Goal: Download file/media

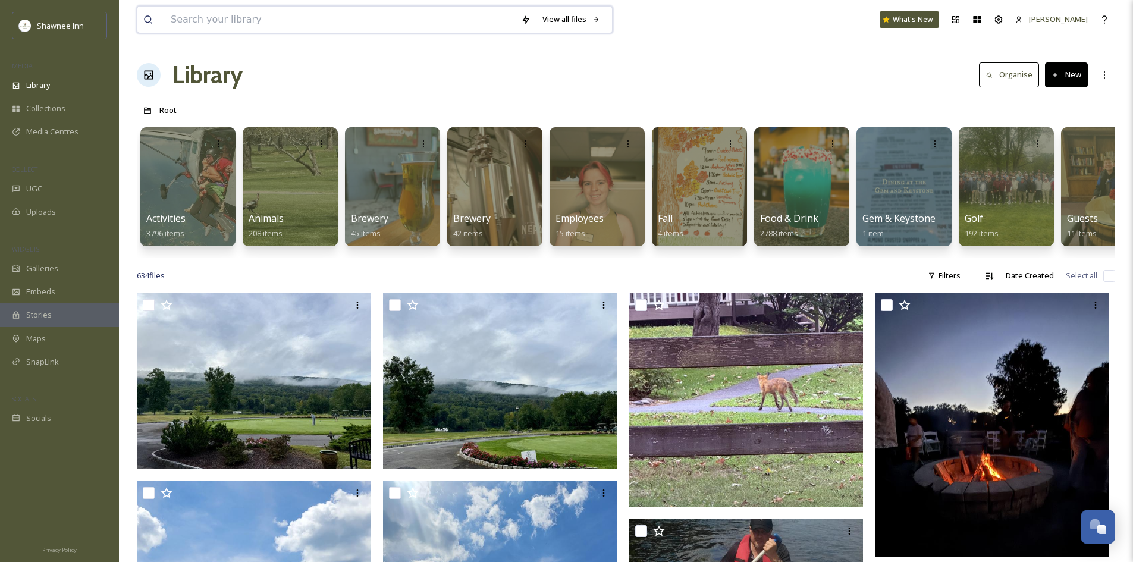
click at [321, 22] on input at bounding box center [340, 20] width 350 height 26
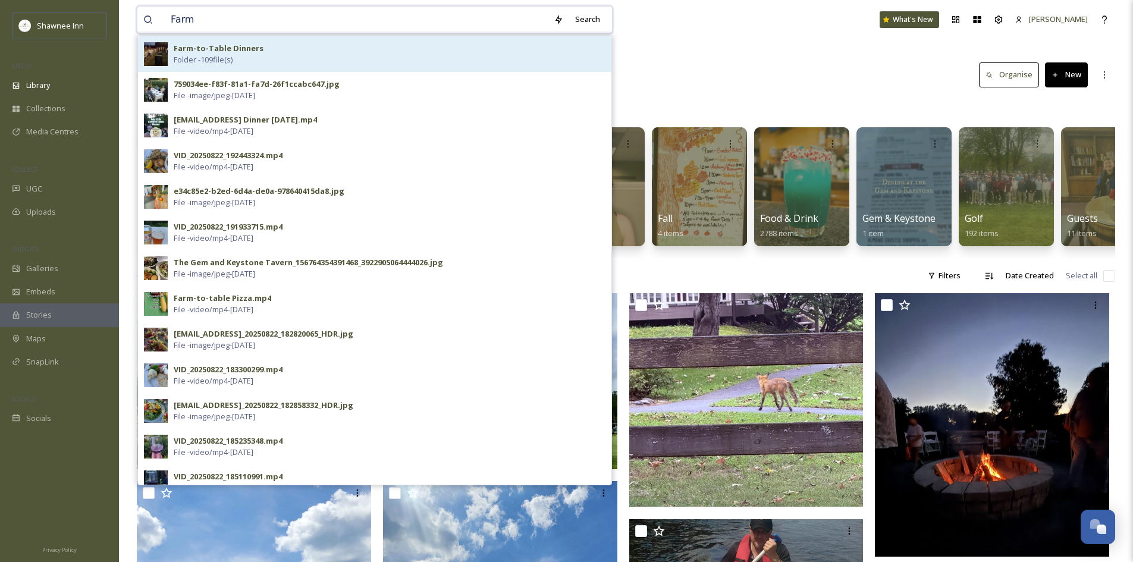
type input "Farm"
click at [291, 55] on div "Farm-to-Table Dinners Folder - 109 file(s)" at bounding box center [390, 54] width 432 height 23
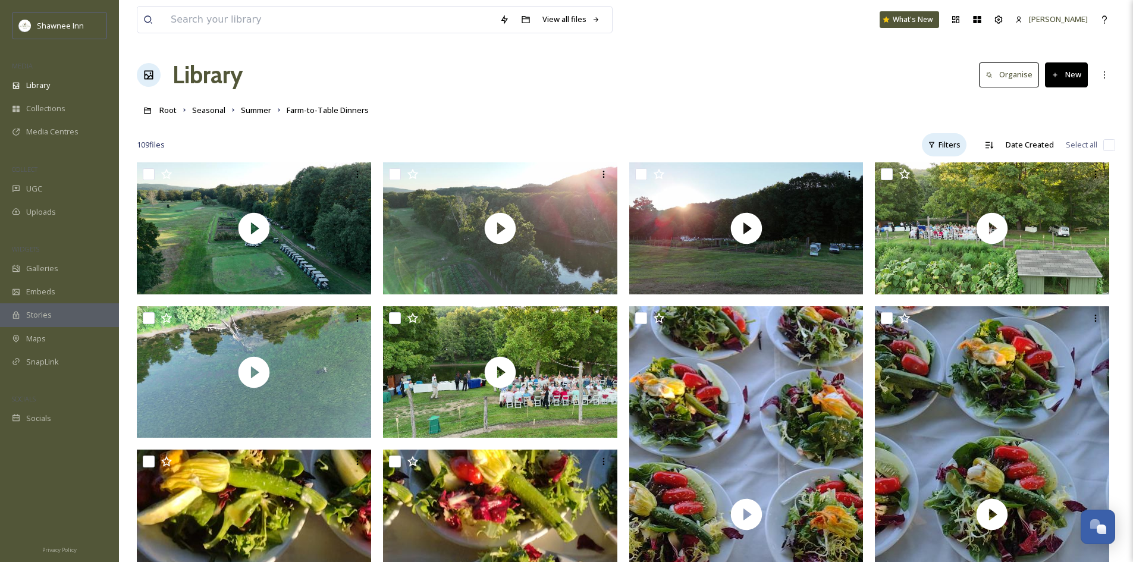
click at [950, 141] on div "Filters" at bounding box center [944, 144] width 45 height 23
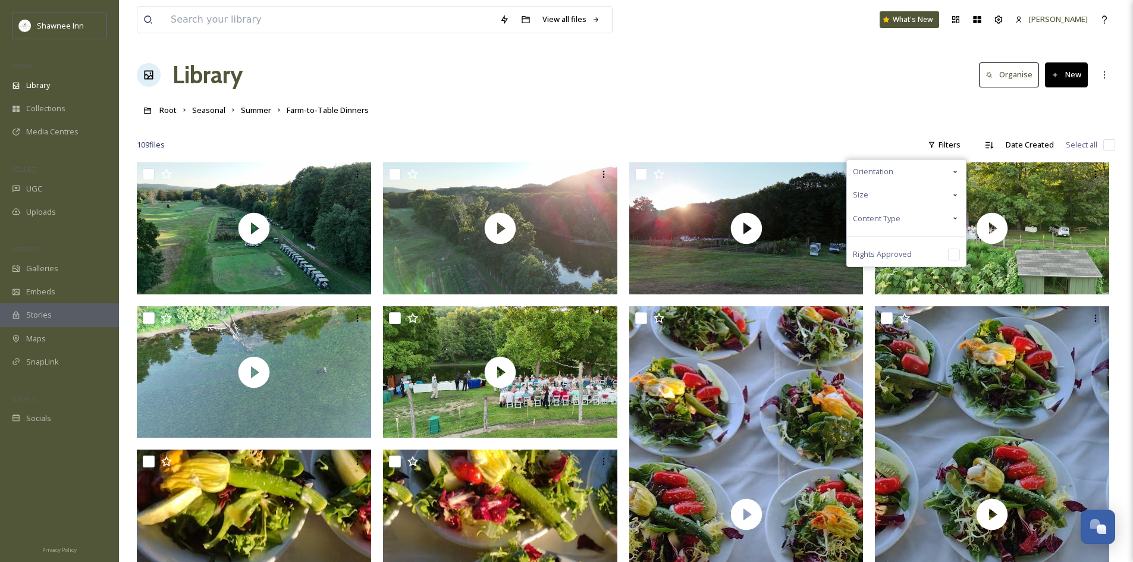
click at [933, 220] on div "Content Type" at bounding box center [906, 218] width 119 height 23
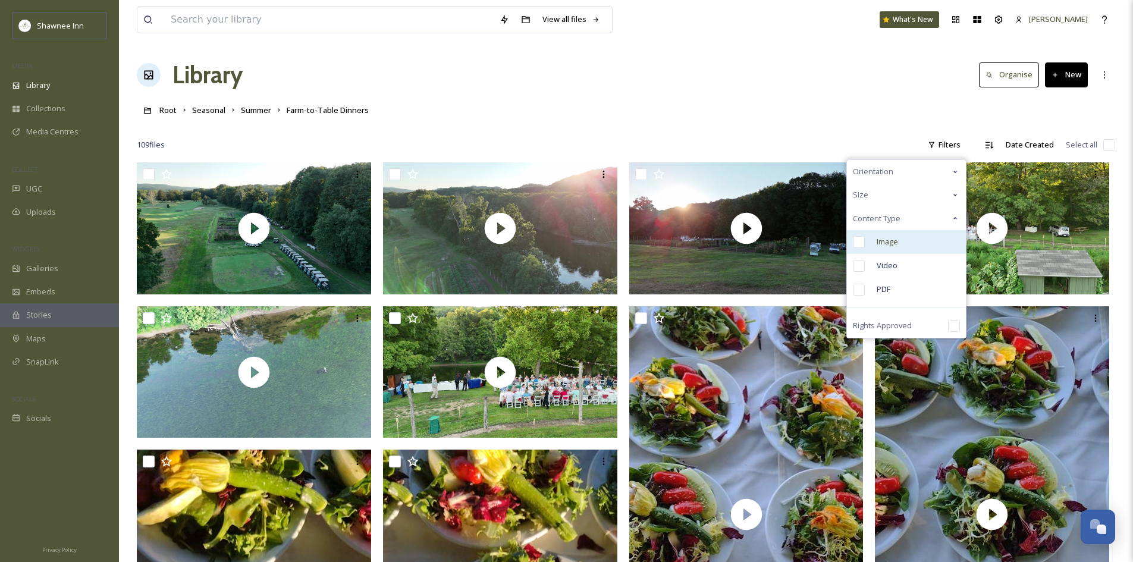
click at [900, 248] on div "Image" at bounding box center [906, 242] width 119 height 24
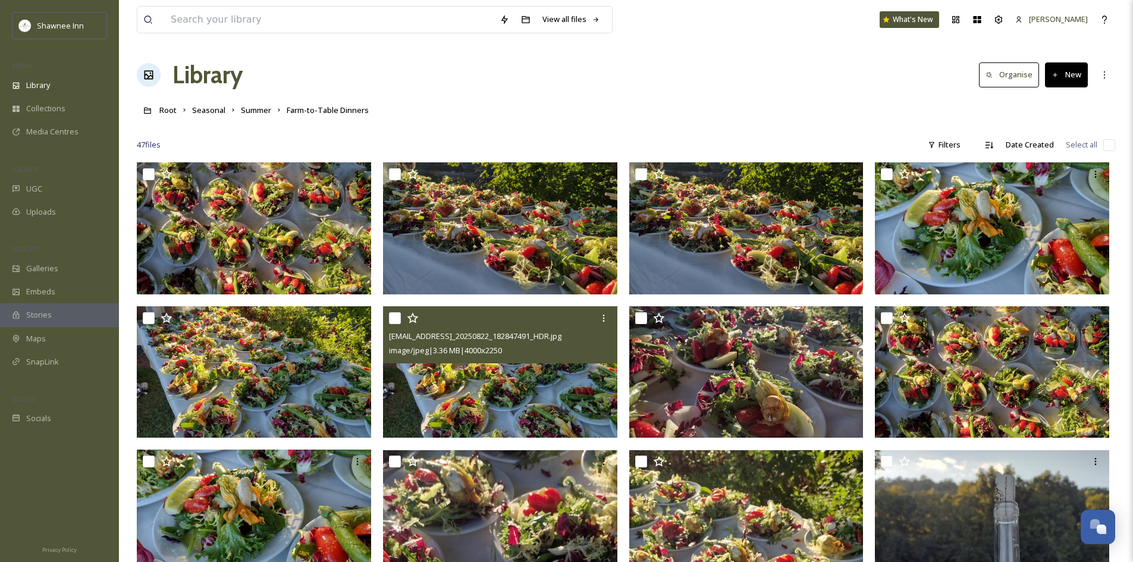
click at [456, 380] on img at bounding box center [500, 372] width 234 height 132
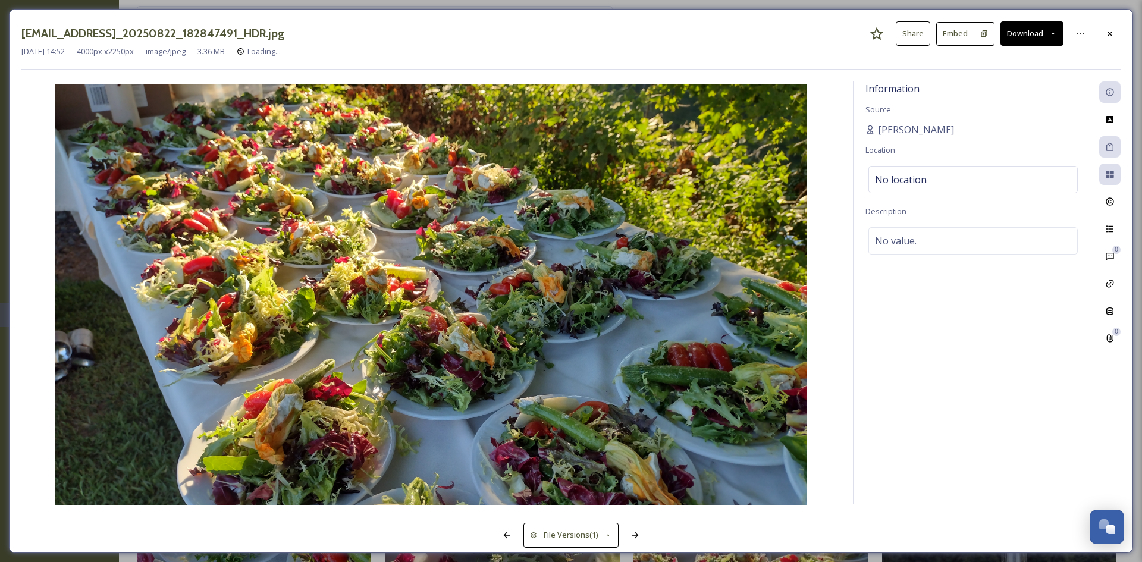
click at [1042, 27] on button "Download" at bounding box center [1031, 33] width 63 height 24
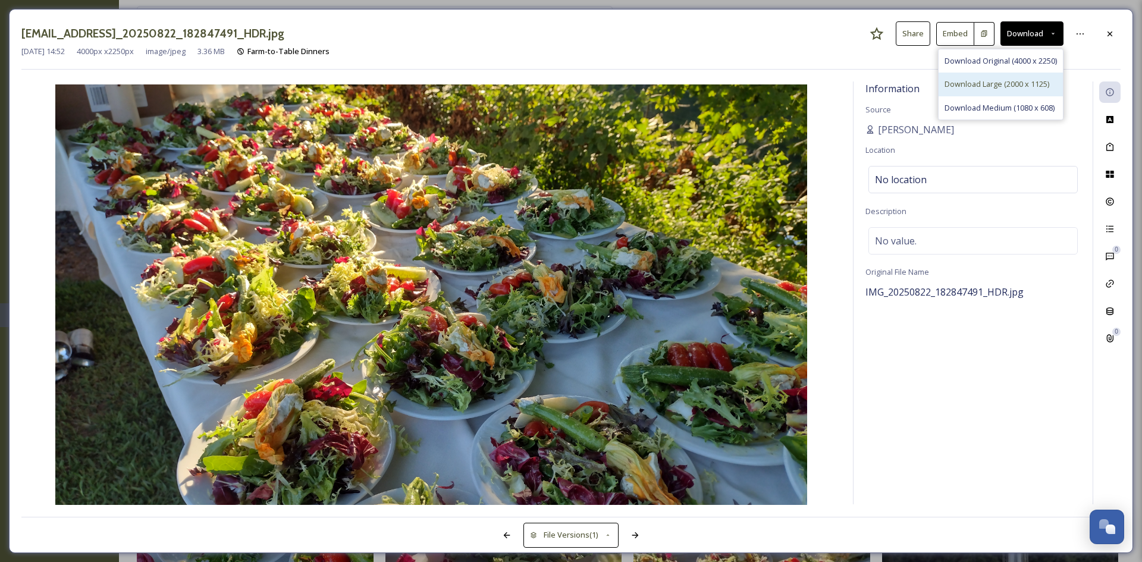
click at [1016, 85] on span "Download Large (2000 x 1125)" at bounding box center [996, 84] width 105 height 11
click at [1105, 48] on div "[DATE] 14:52 4000 px x 2250 px image/jpeg 3.36 MB Farm-to-Table Dinners" at bounding box center [570, 51] width 1099 height 11
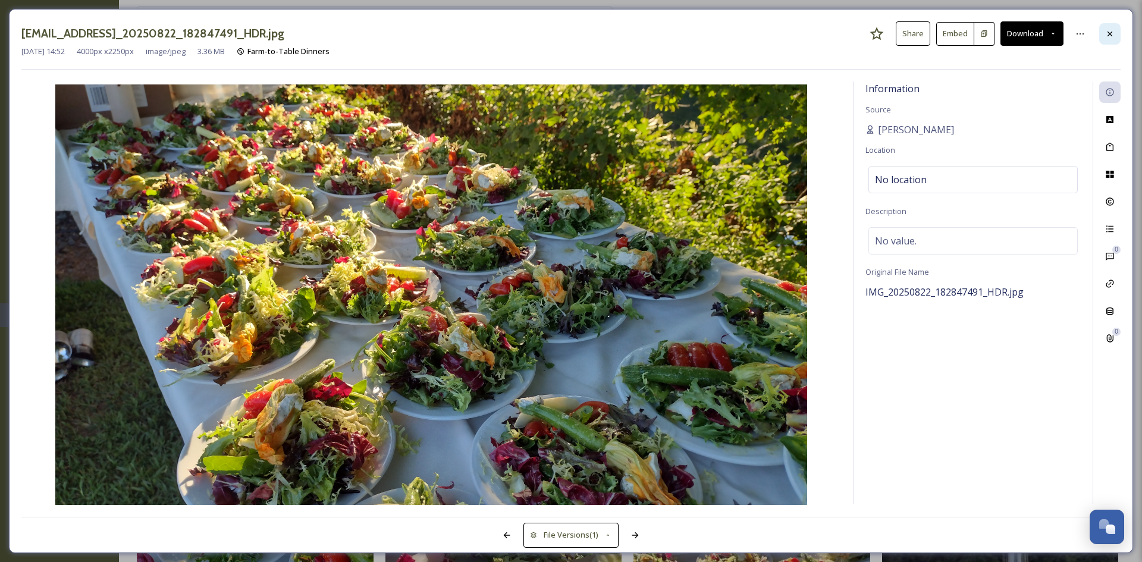
click at [1109, 35] on icon at bounding box center [1109, 33] width 5 height 5
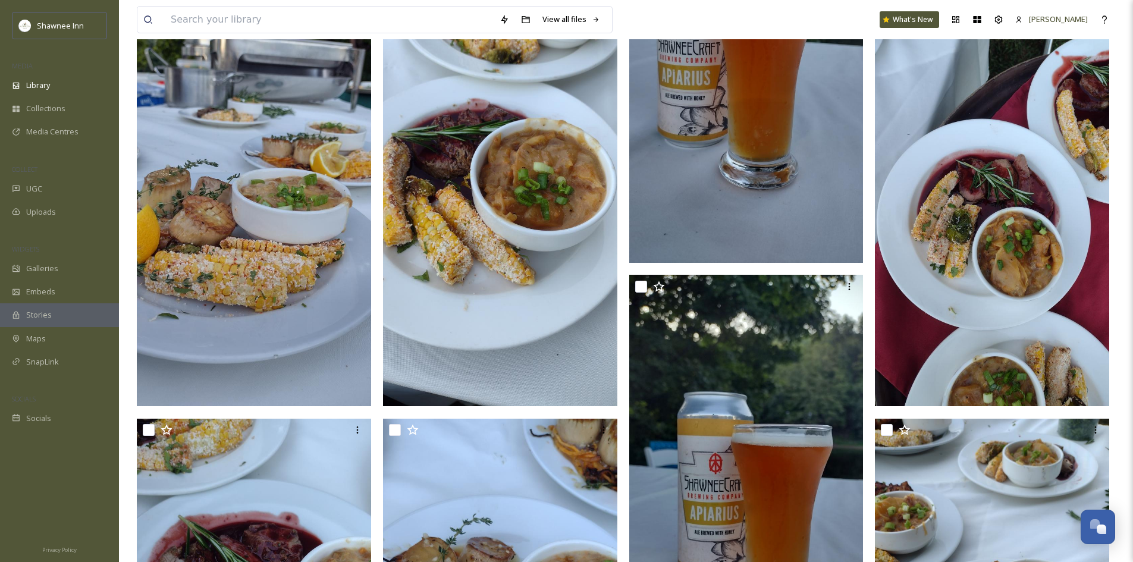
scroll to position [1487, 0]
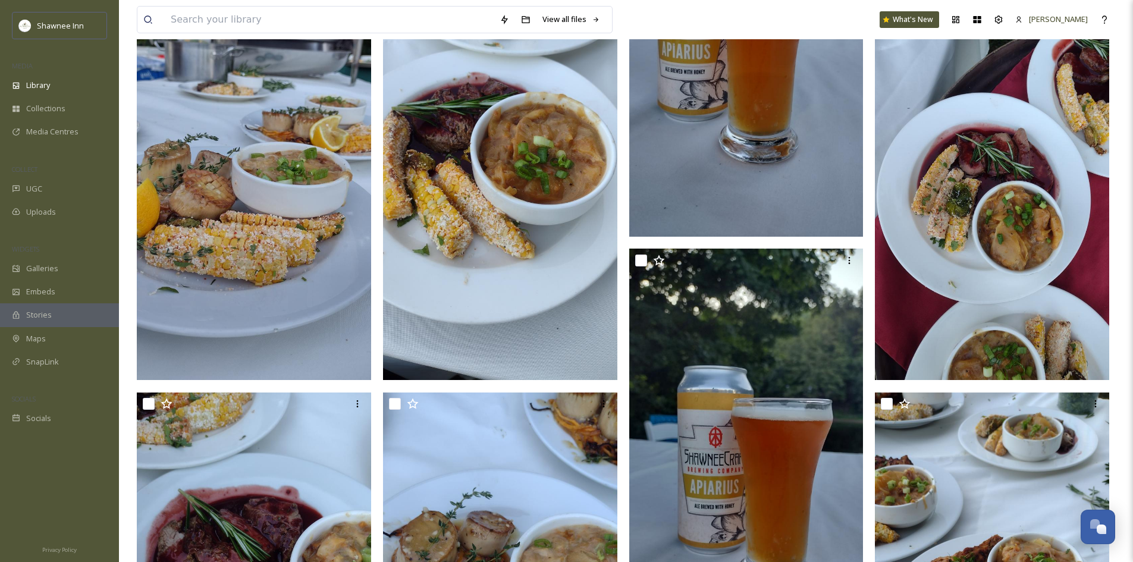
click at [243, 230] on img at bounding box center [254, 172] width 234 height 416
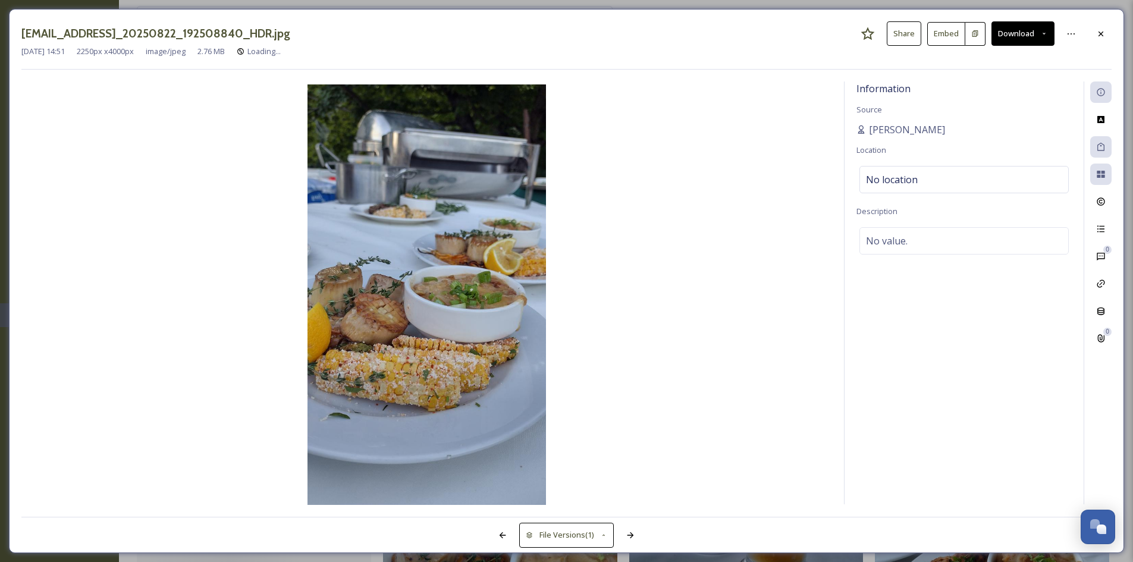
scroll to position [1058, 0]
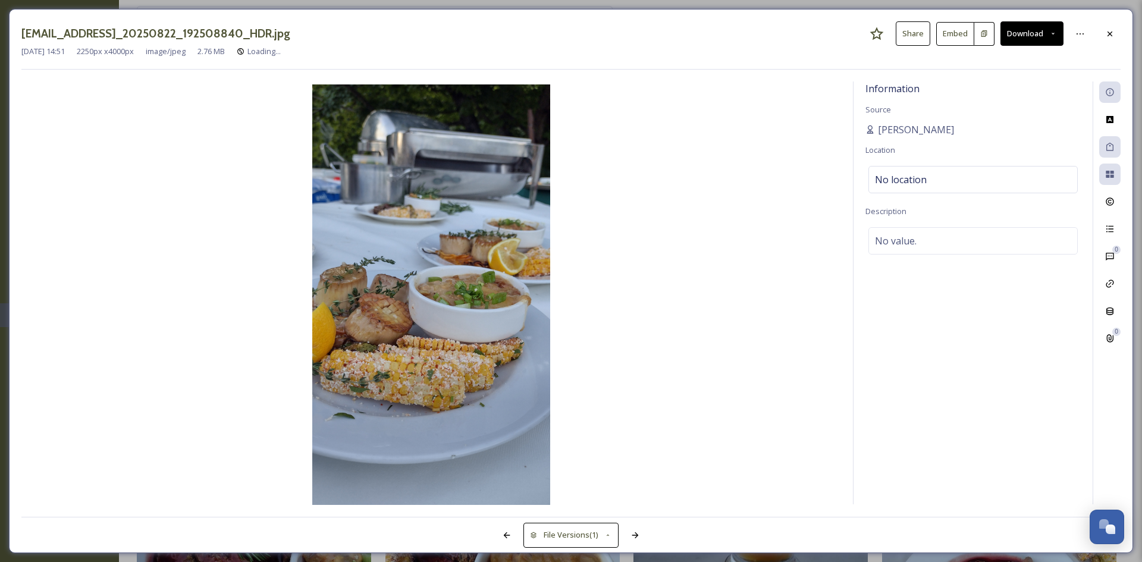
click at [1092, 31] on div at bounding box center [1081, 33] width 24 height 21
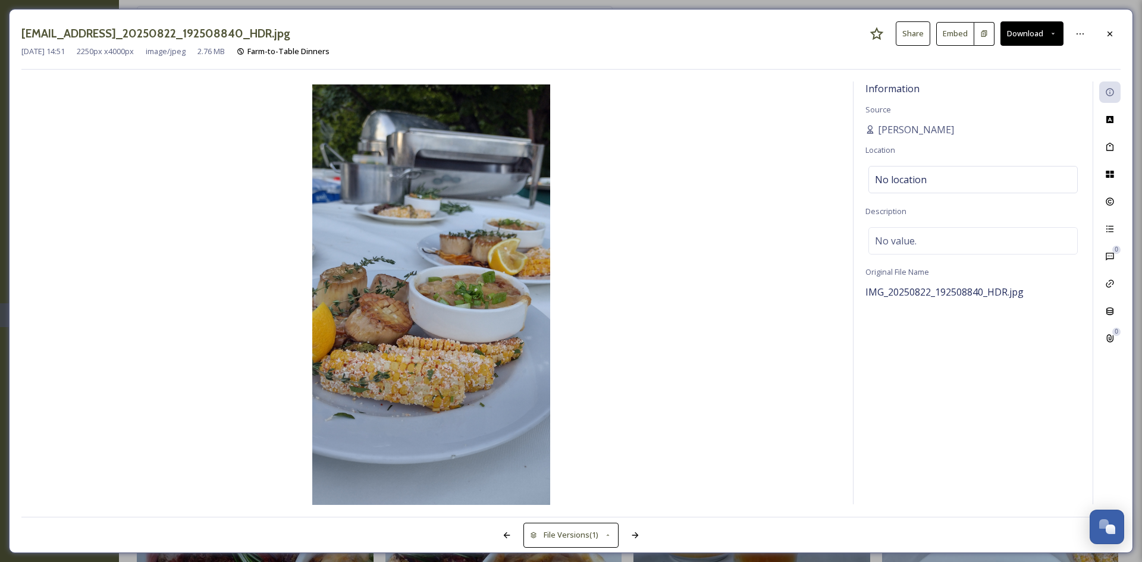
click at [1039, 33] on button "Download" at bounding box center [1031, 33] width 63 height 24
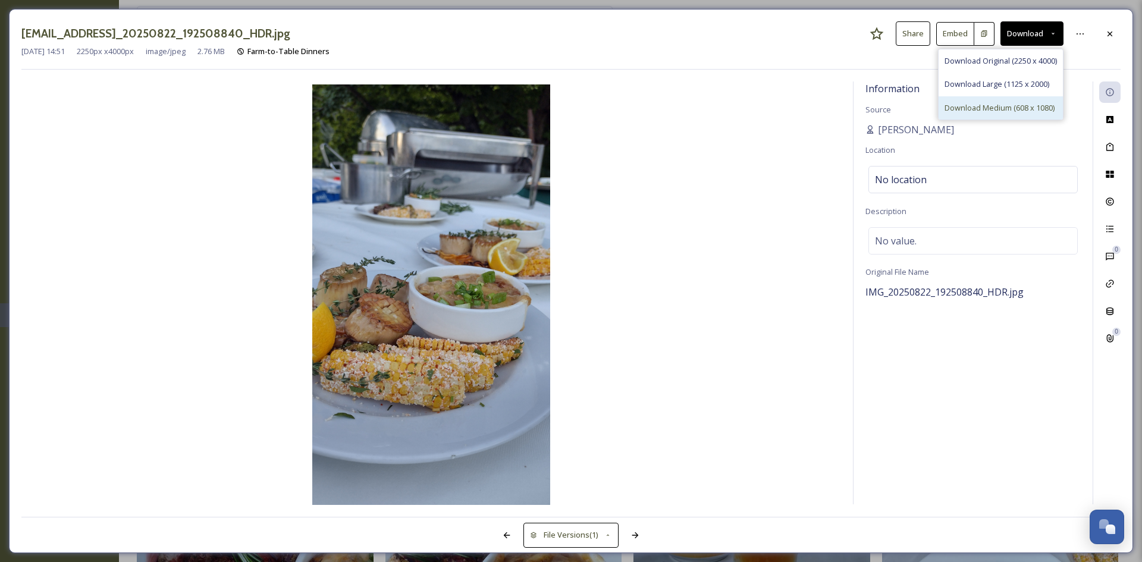
click at [986, 101] on div "Download Medium (608 x 1080)" at bounding box center [1000, 107] width 124 height 23
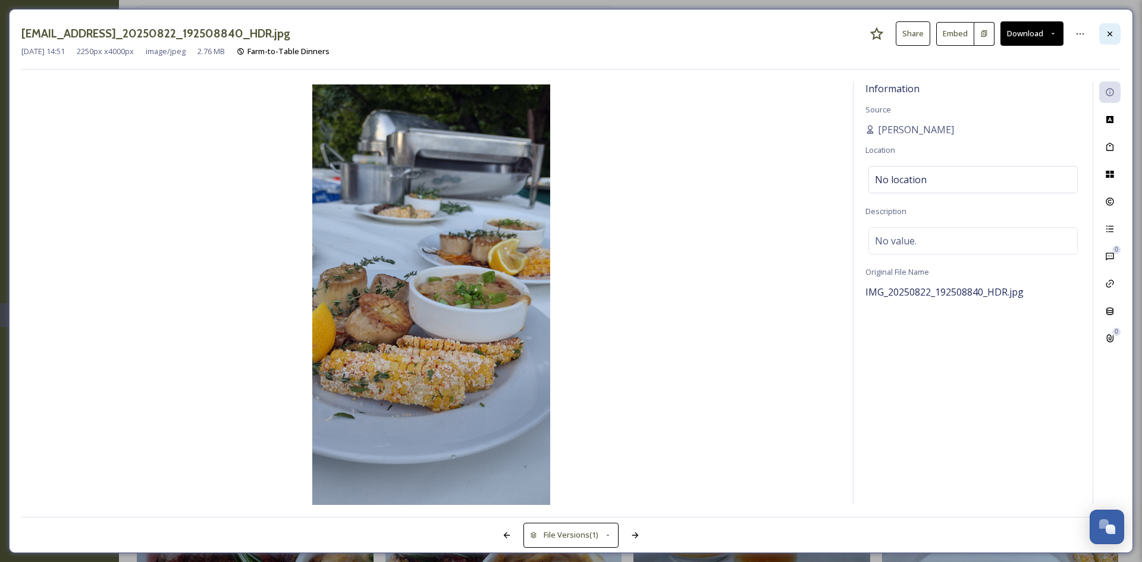
click at [1116, 27] on div at bounding box center [1109, 33] width 21 height 21
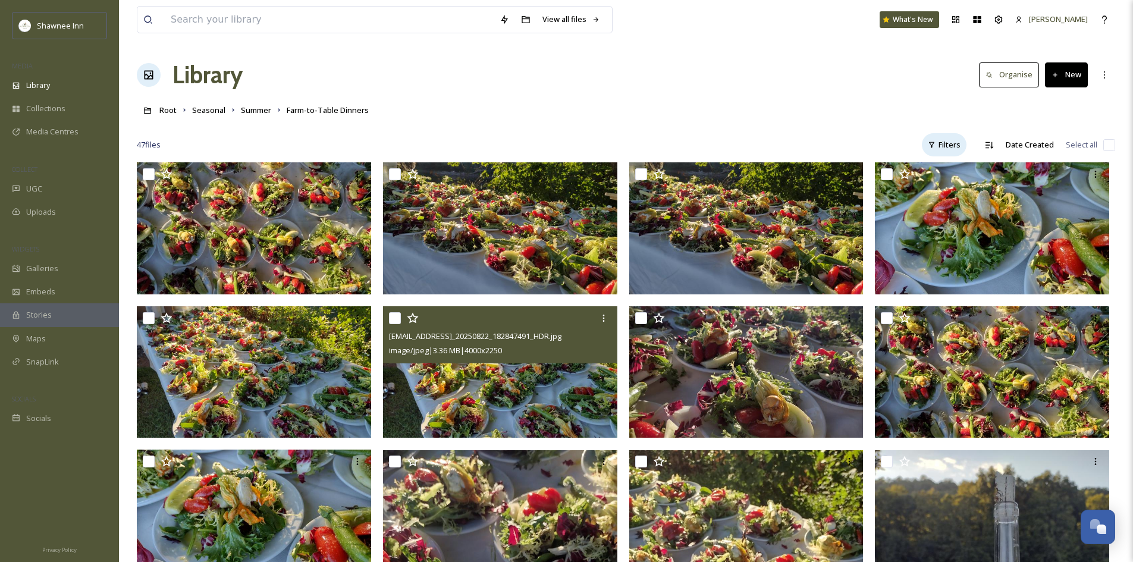
click at [947, 145] on div "Filters" at bounding box center [944, 144] width 45 height 23
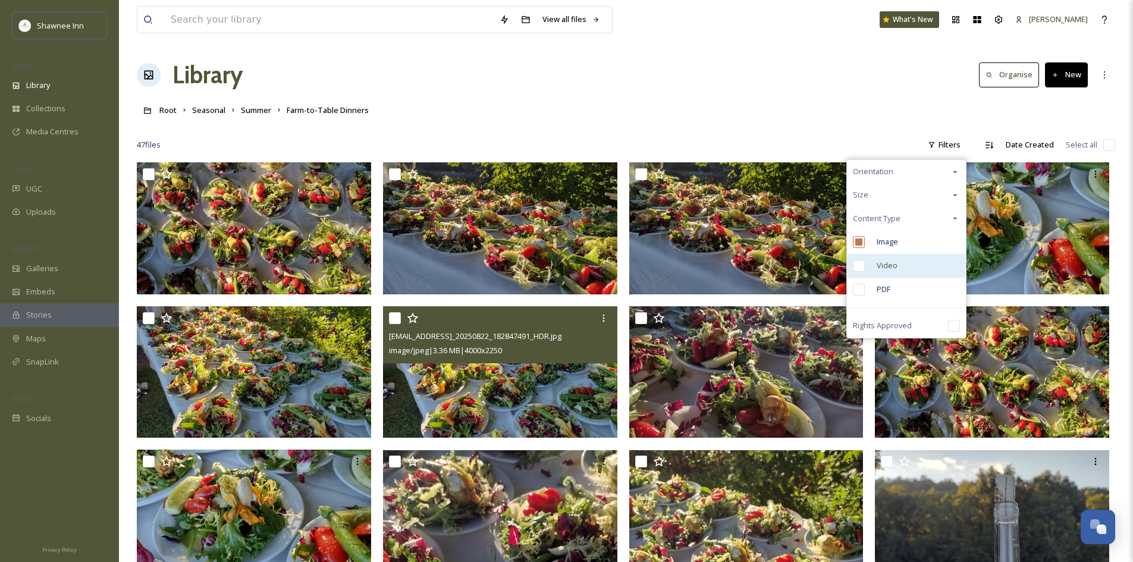
click at [860, 262] on input "checkbox" at bounding box center [859, 266] width 12 height 12
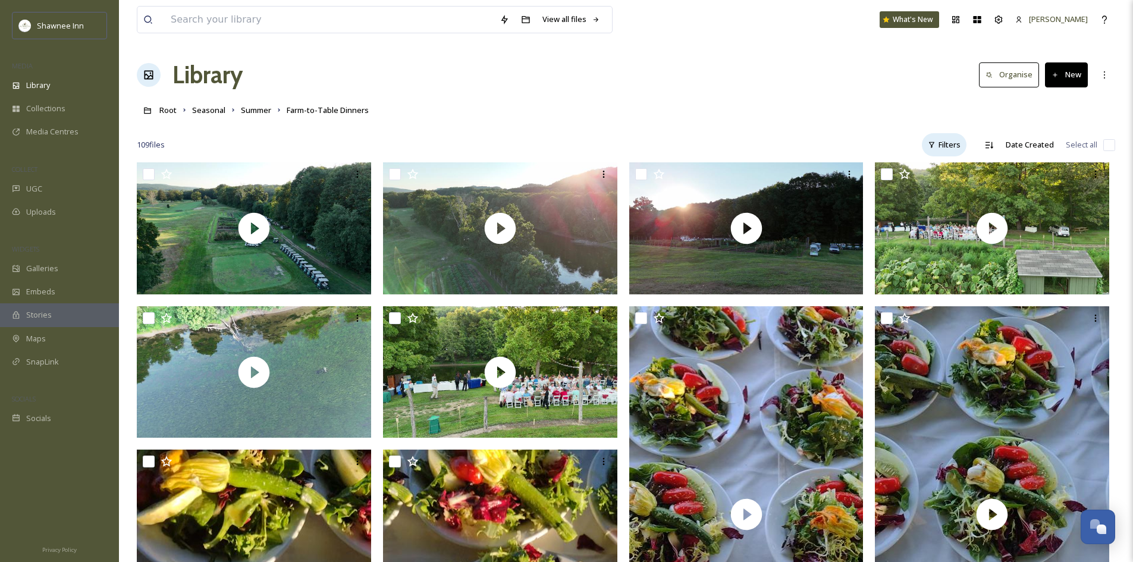
click at [944, 142] on div "Filters" at bounding box center [944, 144] width 45 height 23
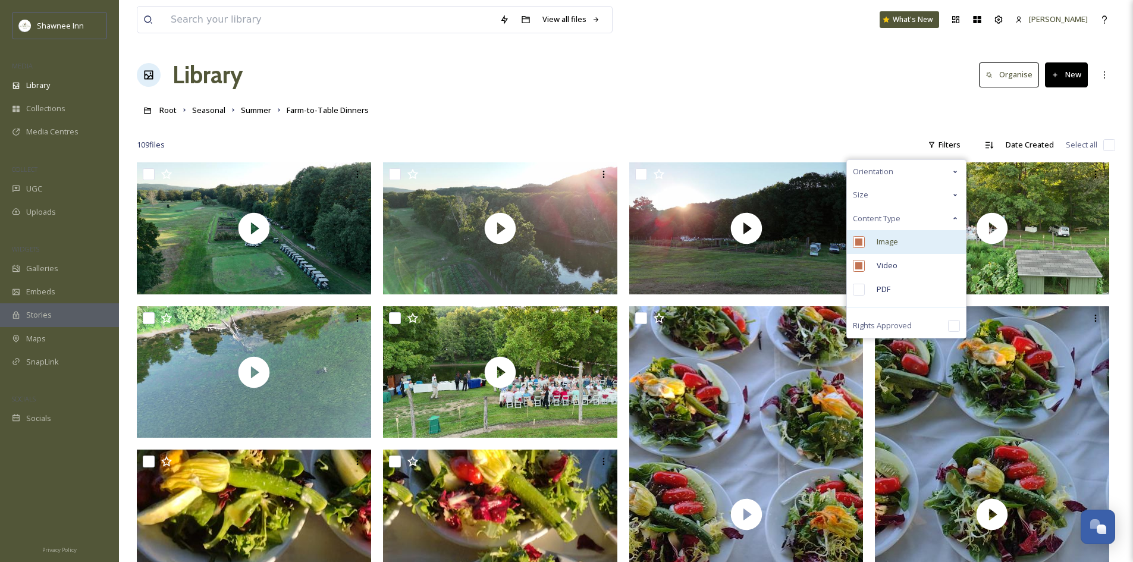
click at [855, 243] on input "checkbox" at bounding box center [859, 242] width 12 height 12
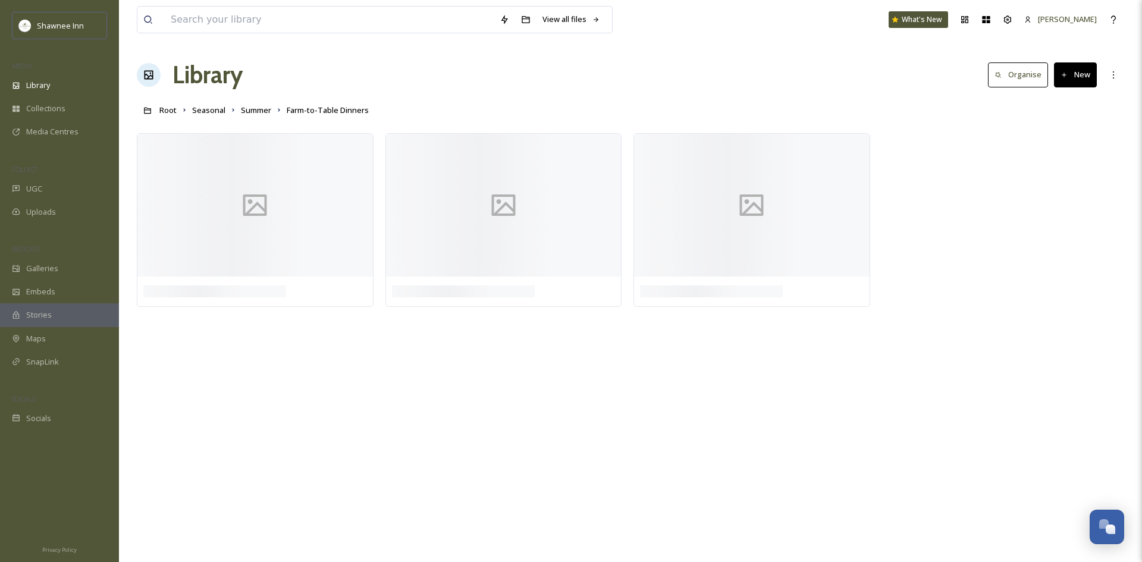
click at [646, 91] on div "Library Organise New" at bounding box center [630, 75] width 987 height 36
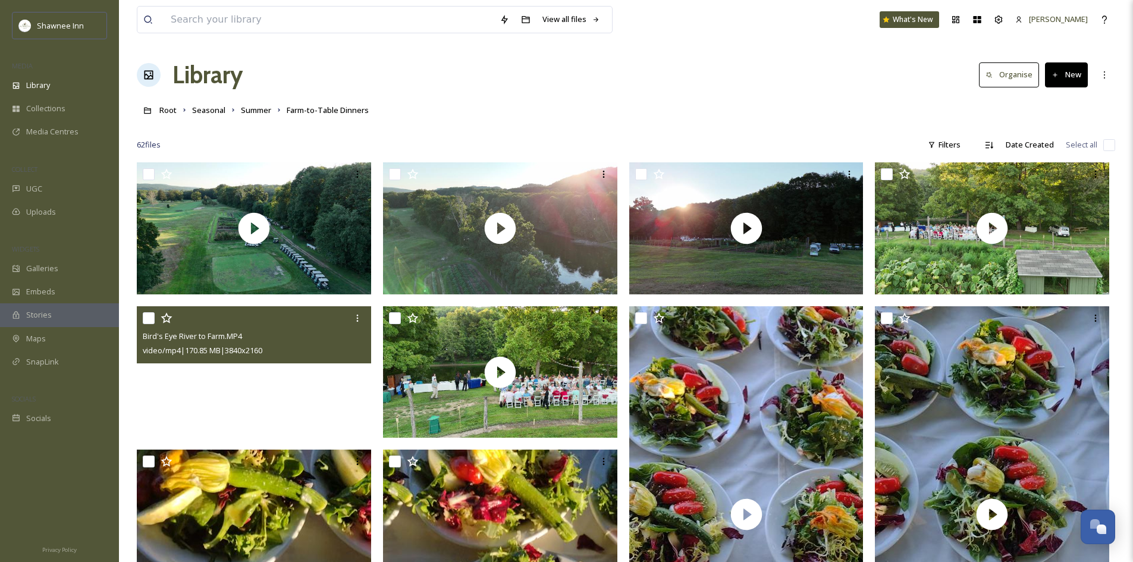
drag, startPoint x: 260, startPoint y: 363, endPoint x: 258, endPoint y: 369, distance: 6.4
click at [258, 369] on video "Bird's Eye River to Farm.MP4" at bounding box center [254, 372] width 234 height 132
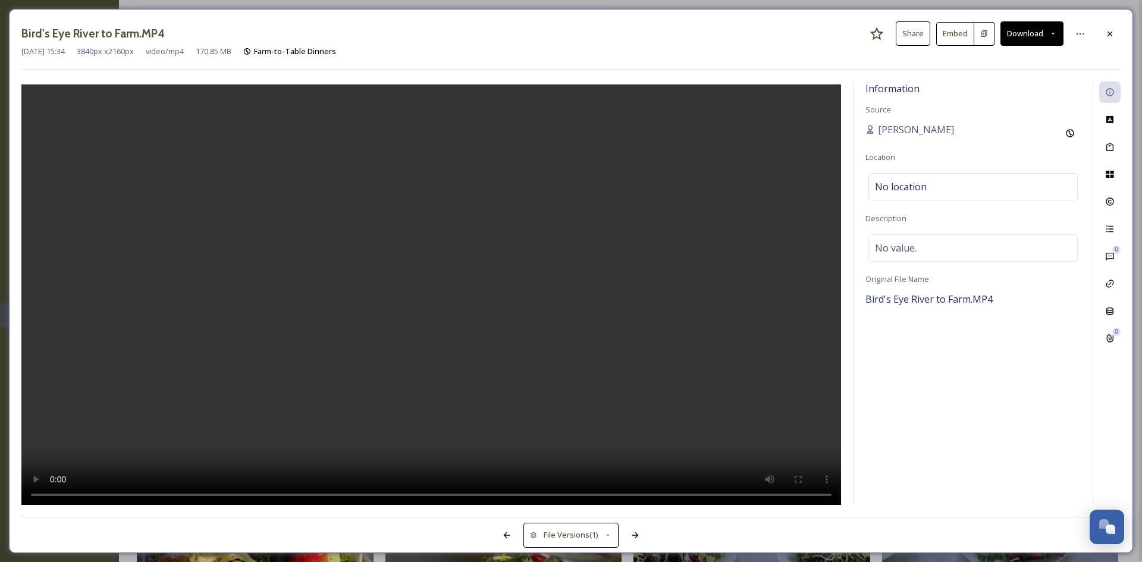
click at [709, 54] on div "[DATE] 15:34 3840 px x 2160 px video/mp4 170.85 MB Farm-to-Table Dinners" at bounding box center [570, 51] width 1099 height 11
click at [1109, 18] on div "Bird's Eye River to Farm.MP4 Share Embed Download [DATE] 15:34 3840 px x 2160 p…" at bounding box center [571, 281] width 1124 height 544
click at [1109, 31] on icon at bounding box center [1110, 34] width 10 height 10
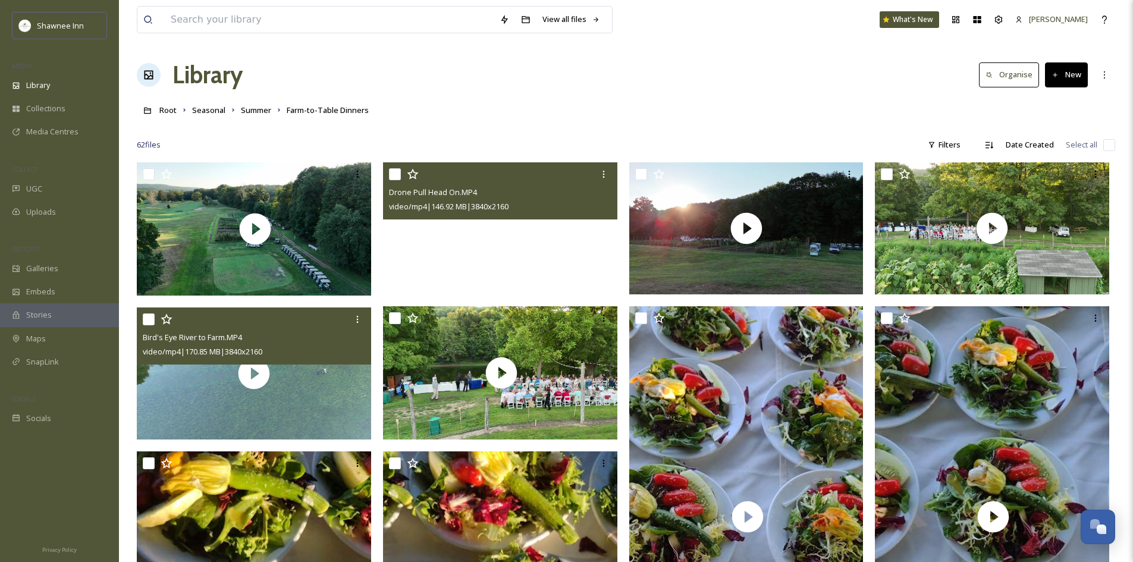
click at [501, 251] on video "Drone Pull Head On.MP4" at bounding box center [500, 228] width 234 height 132
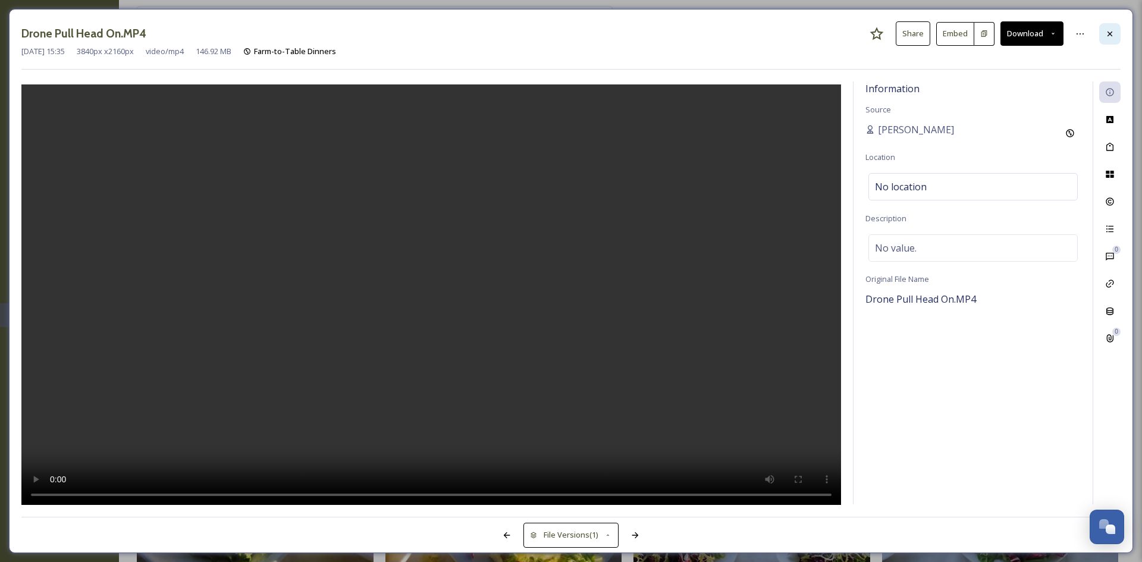
click at [1104, 38] on div at bounding box center [1109, 33] width 21 height 21
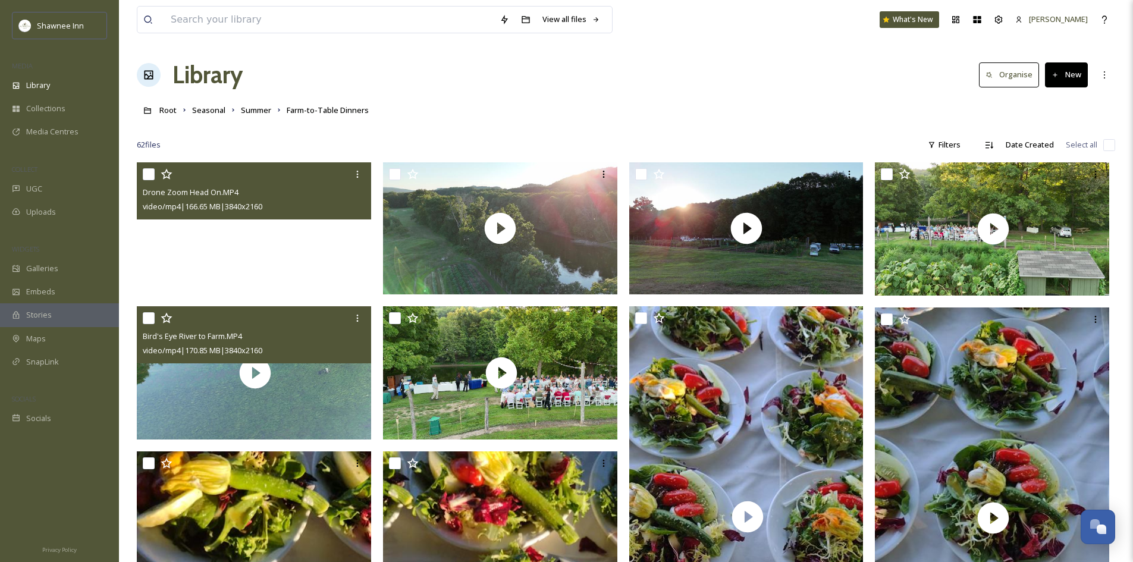
click at [180, 262] on video "Drone Zoom Head On.MP4" at bounding box center [254, 228] width 234 height 132
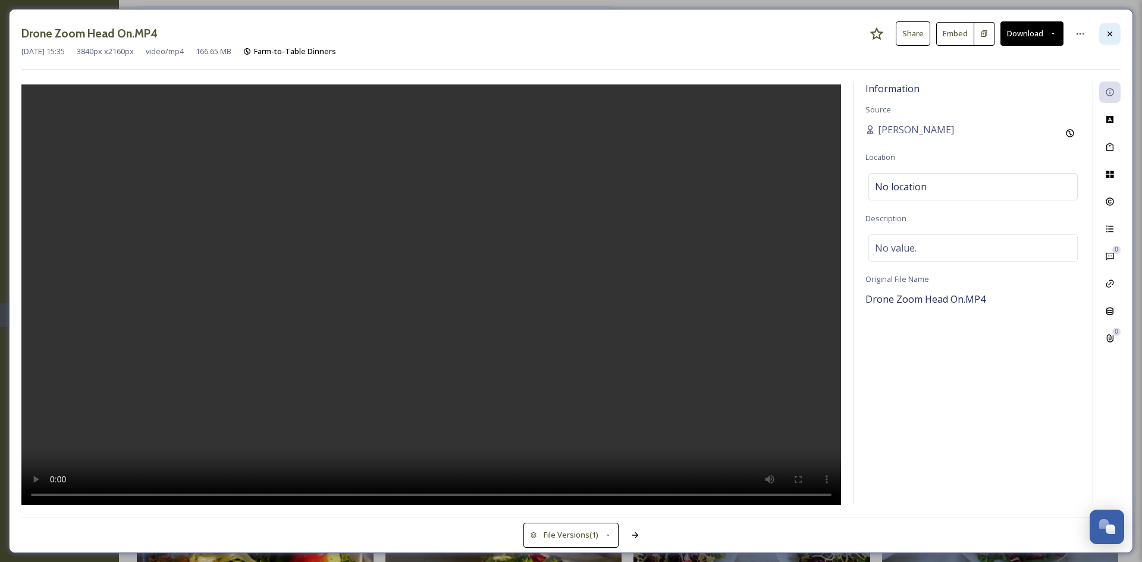
click at [1104, 32] on div at bounding box center [1109, 33] width 21 height 21
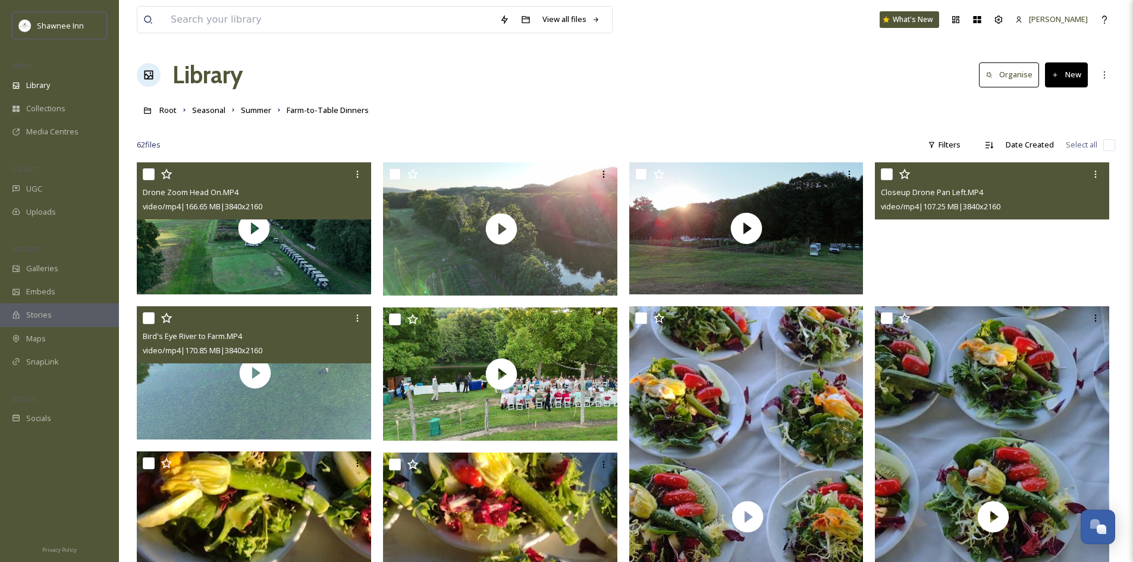
click at [921, 243] on video "Closeup Drone Pan Left.MP4" at bounding box center [992, 228] width 234 height 132
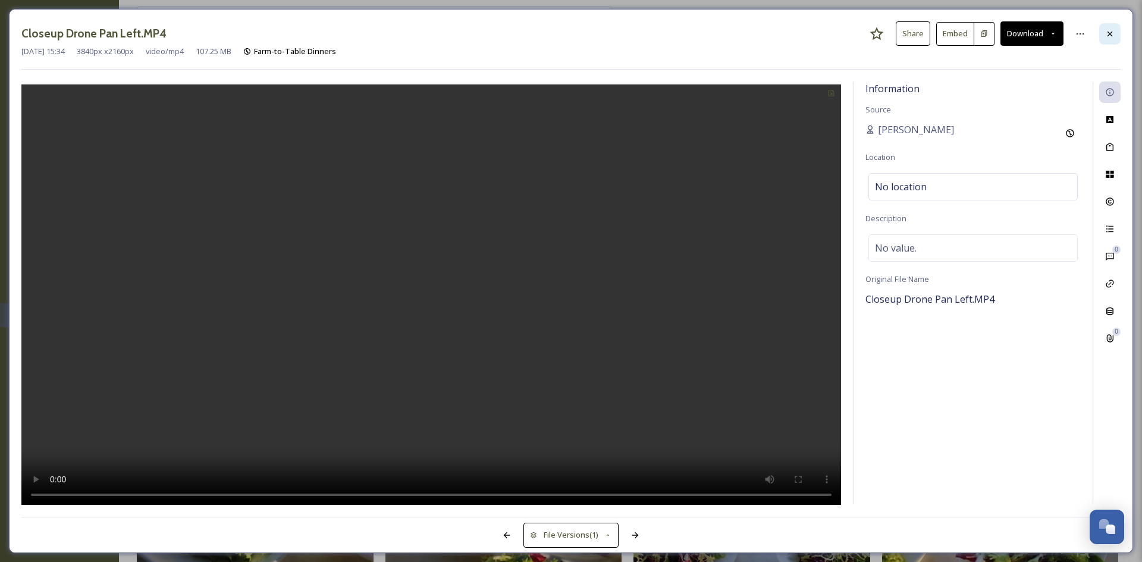
click at [1119, 27] on div at bounding box center [1109, 33] width 21 height 21
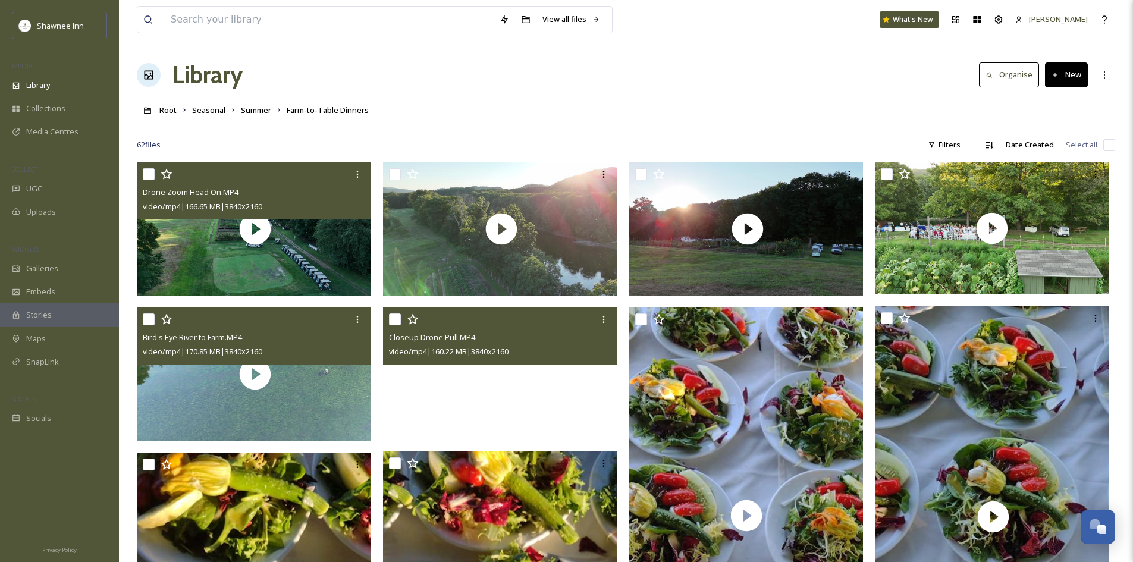
click at [434, 385] on video "Closeup Drone Pull.MP4" at bounding box center [500, 373] width 234 height 132
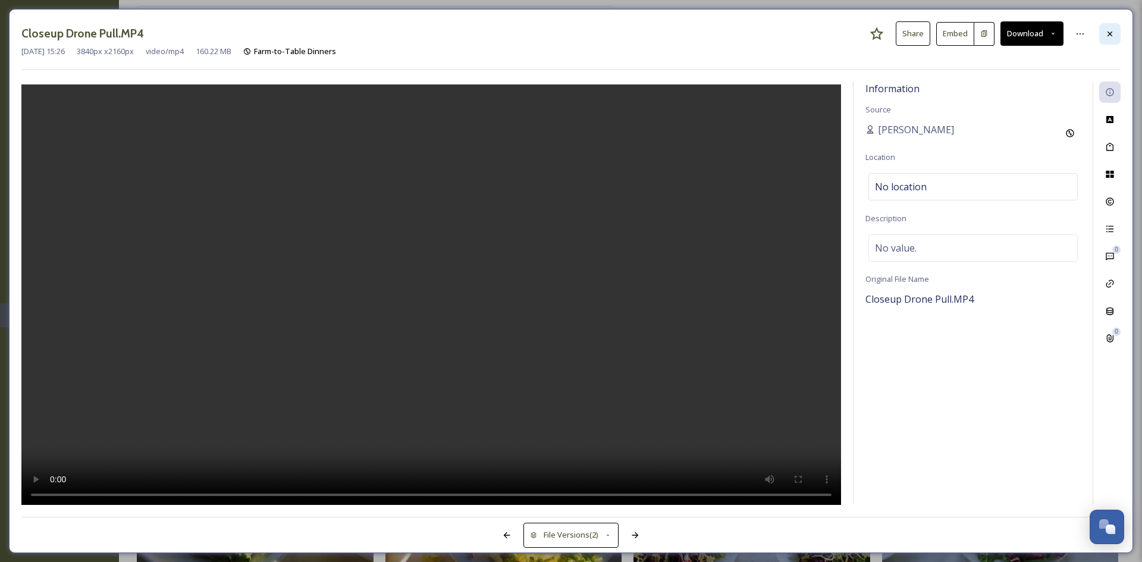
click at [1110, 28] on div at bounding box center [1109, 33] width 21 height 21
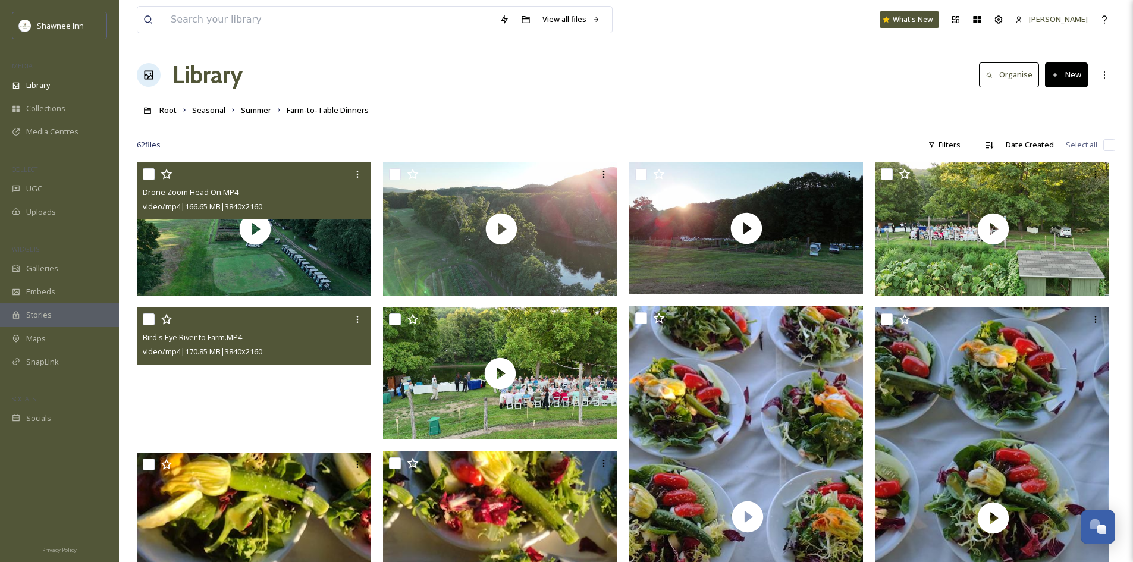
drag, startPoint x: 367, startPoint y: 391, endPoint x: 339, endPoint y: 395, distance: 28.3
click at [339, 395] on video "Bird's Eye River to Farm.MP4" at bounding box center [255, 373] width 237 height 133
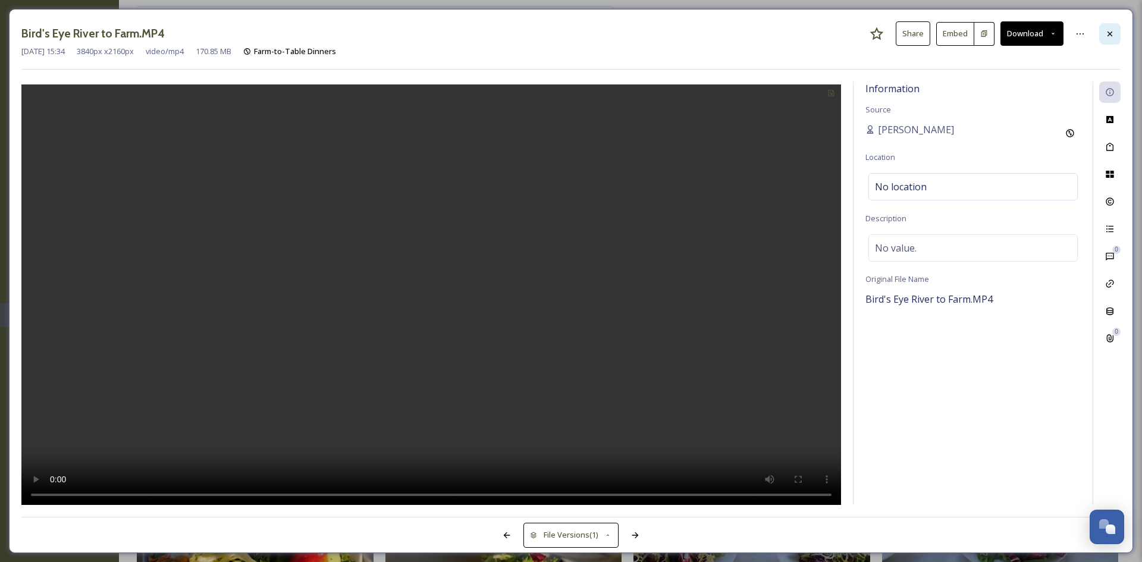
click at [1106, 42] on div at bounding box center [1109, 33] width 21 height 21
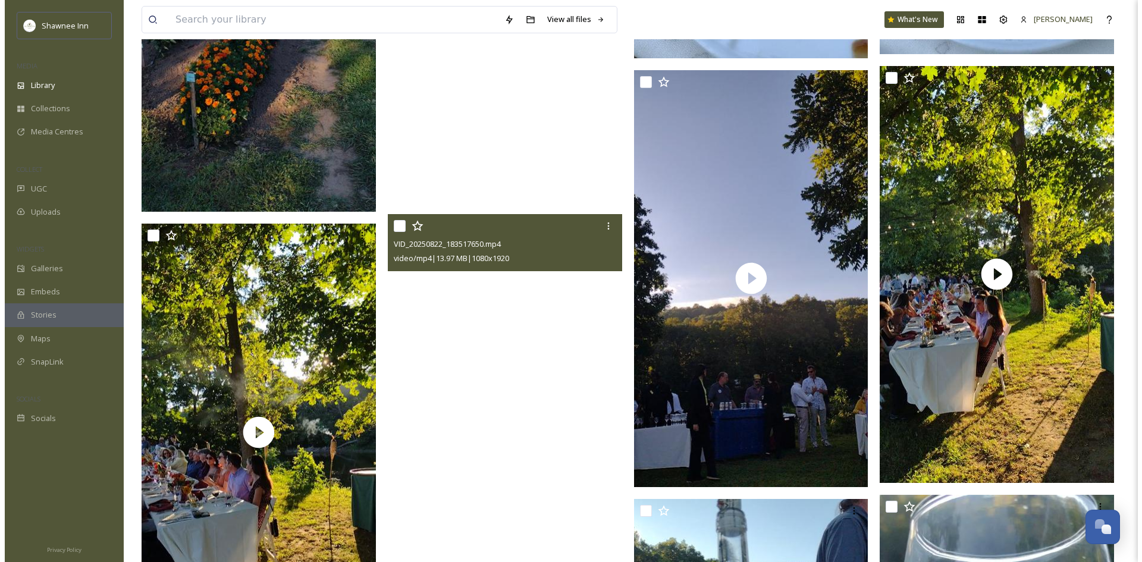
scroll to position [1606, 0]
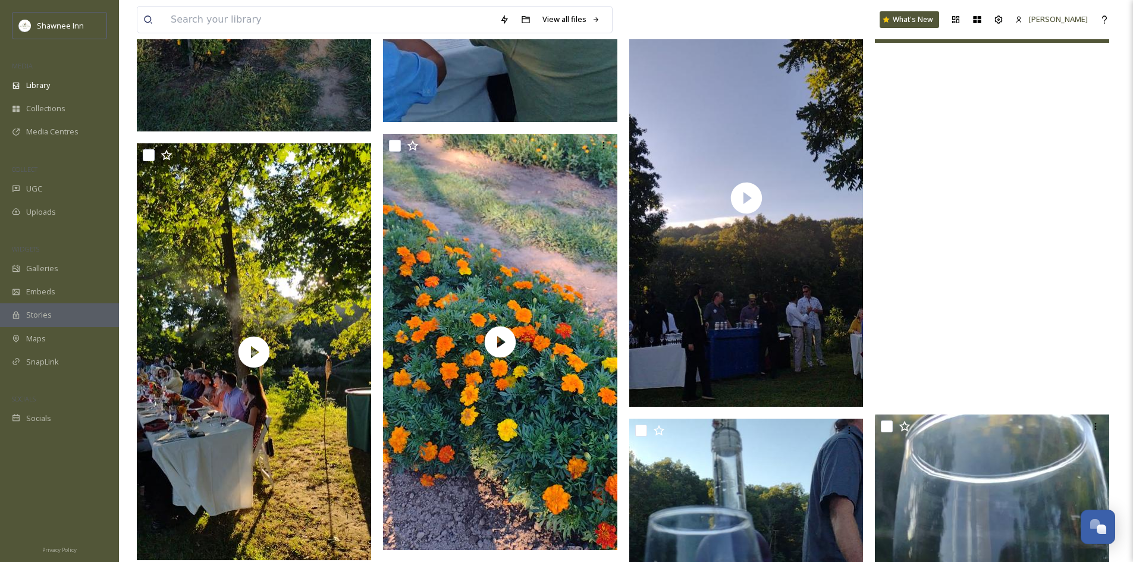
click at [909, 296] on video "VID_20250822_183739300.mp4" at bounding box center [992, 194] width 234 height 416
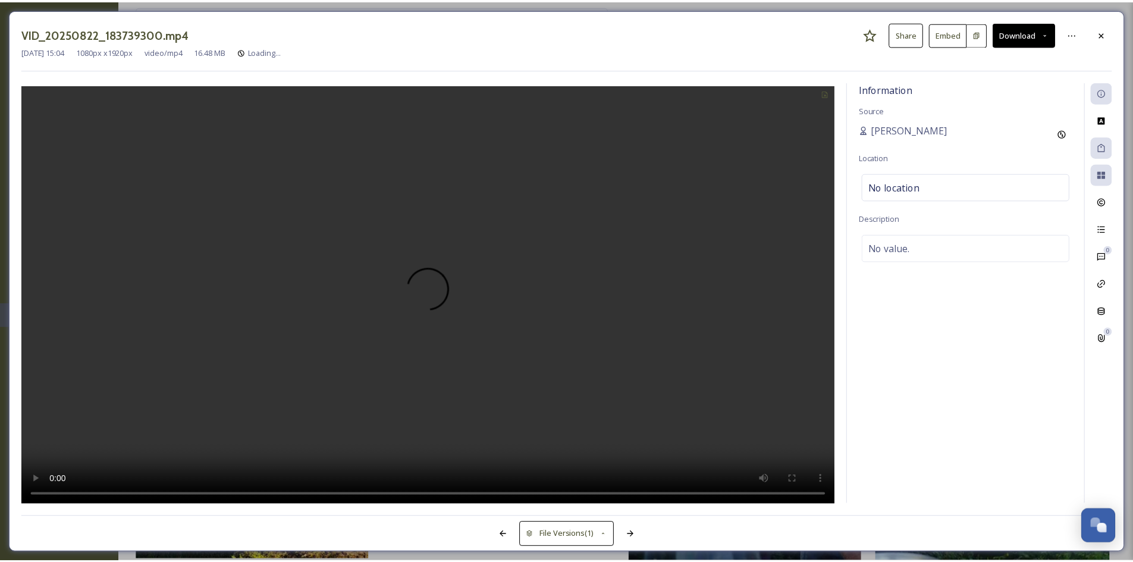
scroll to position [1607, 0]
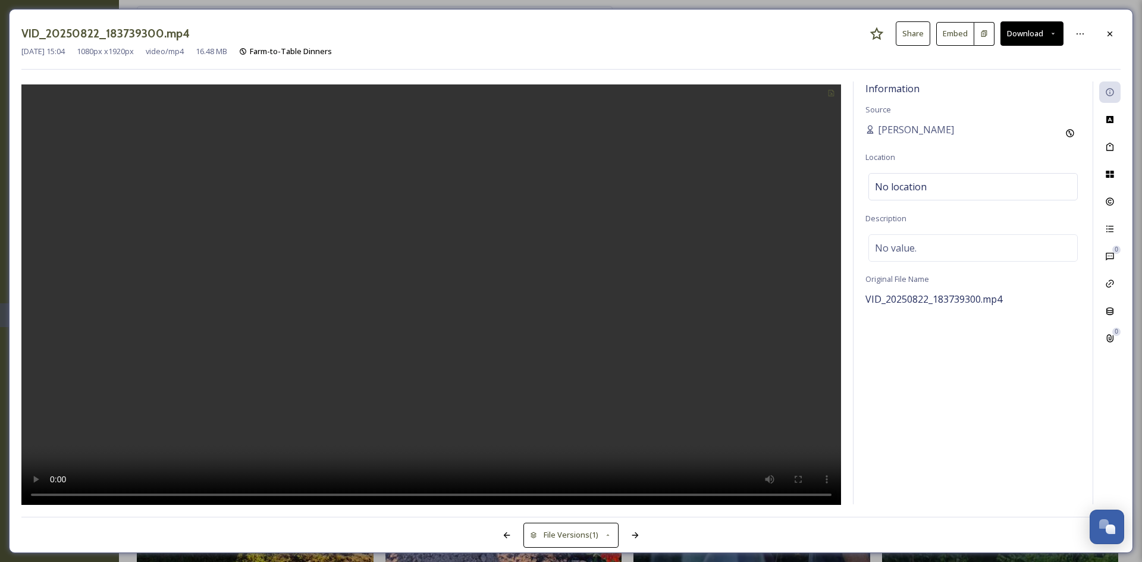
click at [1046, 33] on button "Download" at bounding box center [1031, 33] width 63 height 24
click at [983, 85] on span "Download Medium (608 x 1080)" at bounding box center [999, 84] width 110 height 11
click at [1115, 37] on div at bounding box center [1109, 33] width 21 height 21
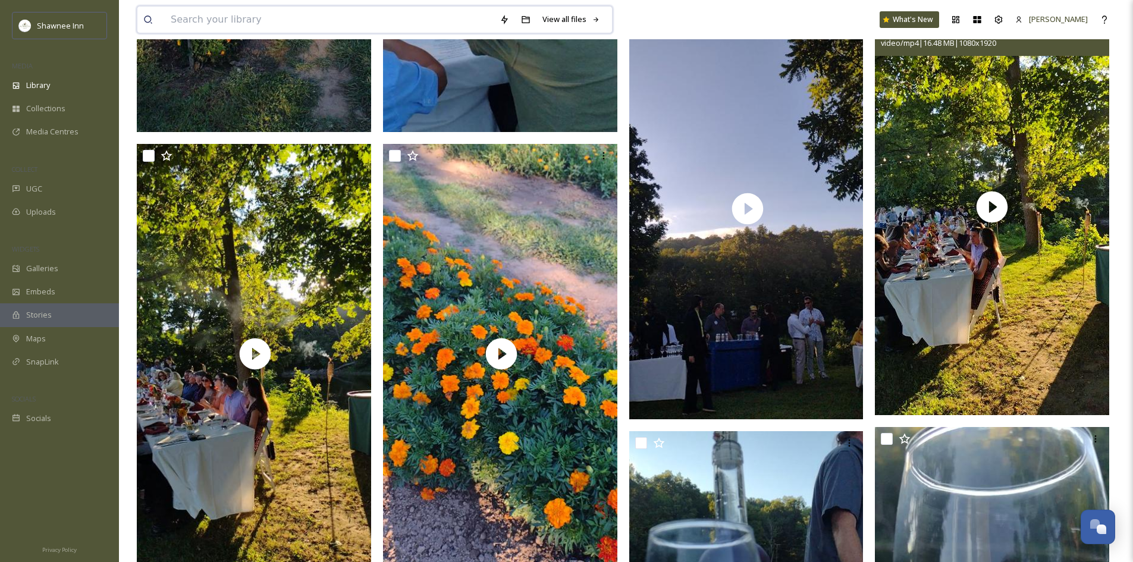
click at [314, 10] on input at bounding box center [329, 20] width 329 height 26
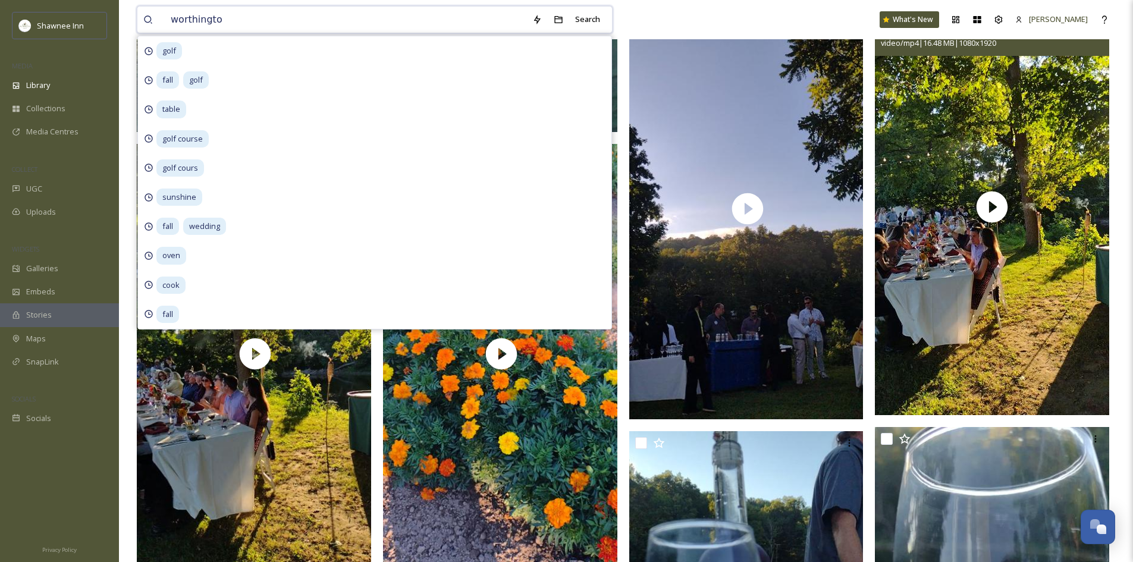
type input "worthington"
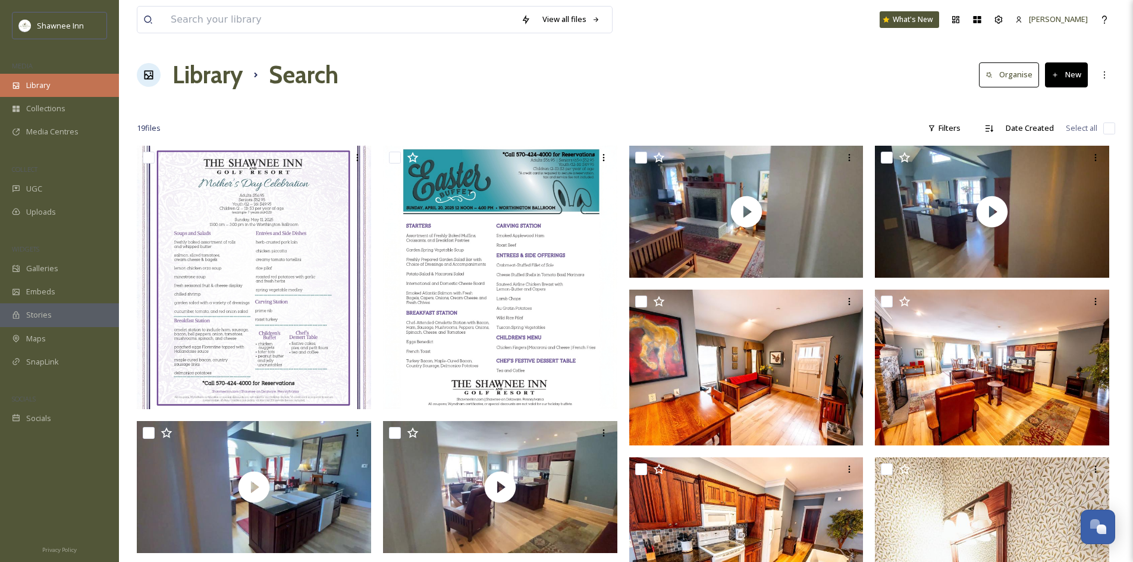
click at [67, 86] on div "Library" at bounding box center [59, 85] width 119 height 23
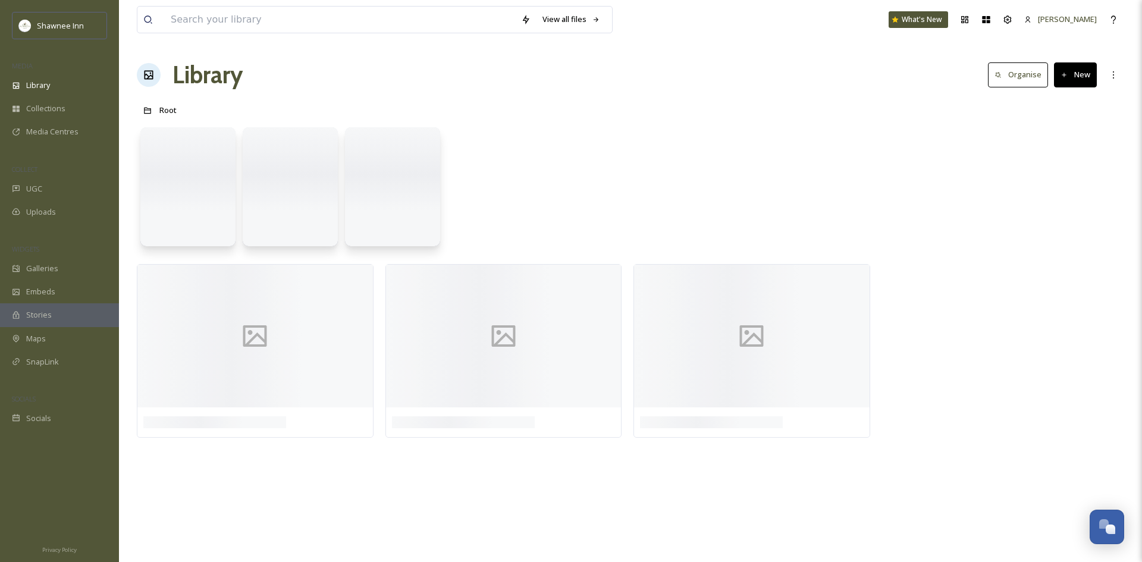
click at [187, 34] on div "View all files What's New [PERSON_NAME]" at bounding box center [630, 19] width 987 height 39
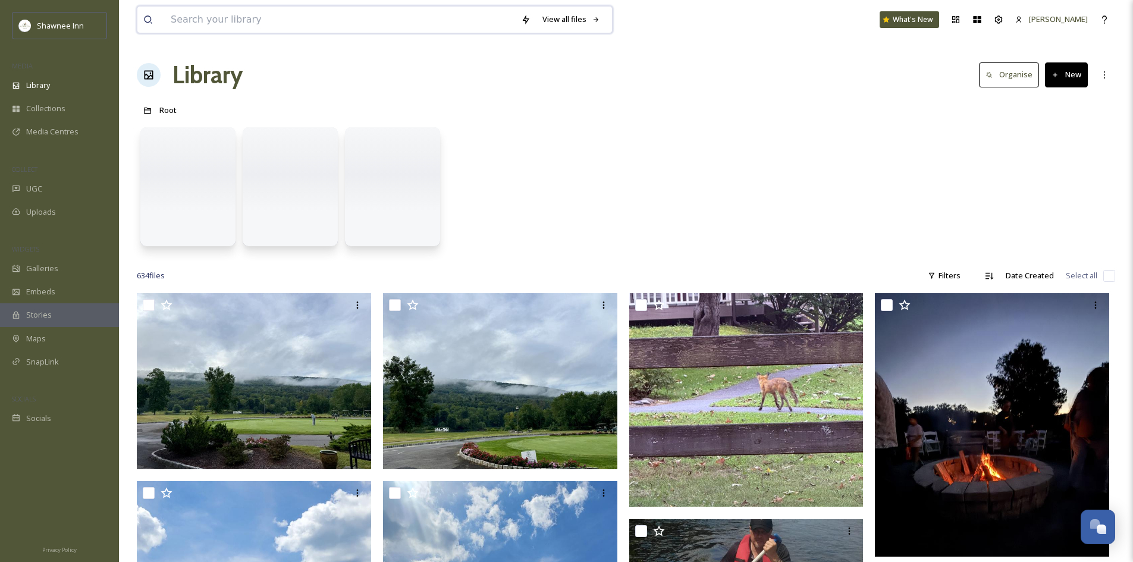
click at [196, 24] on input at bounding box center [340, 20] width 350 height 26
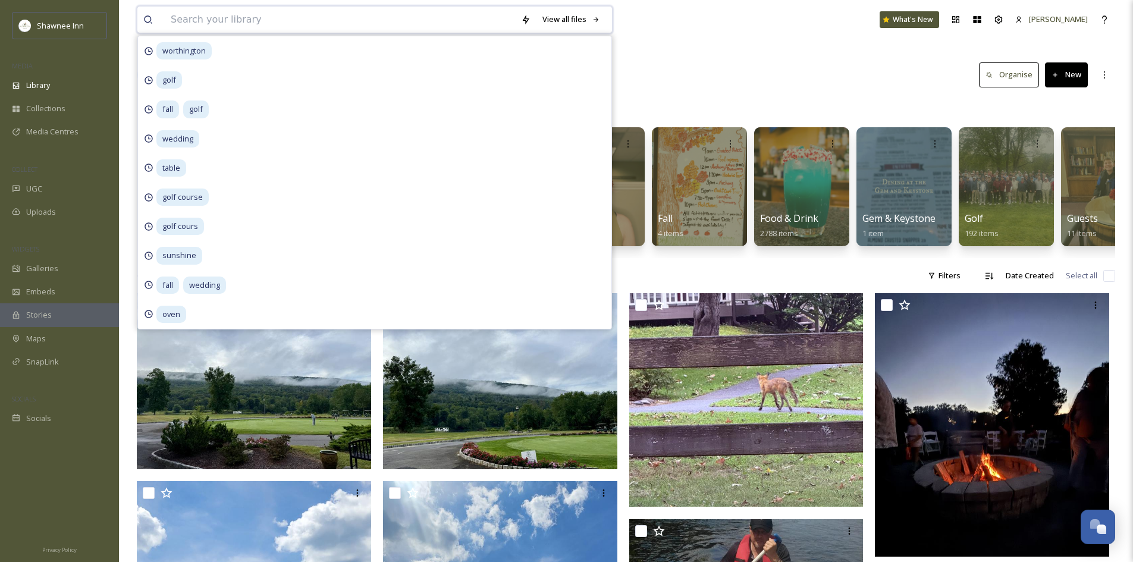
type input "f"
type input "drone"
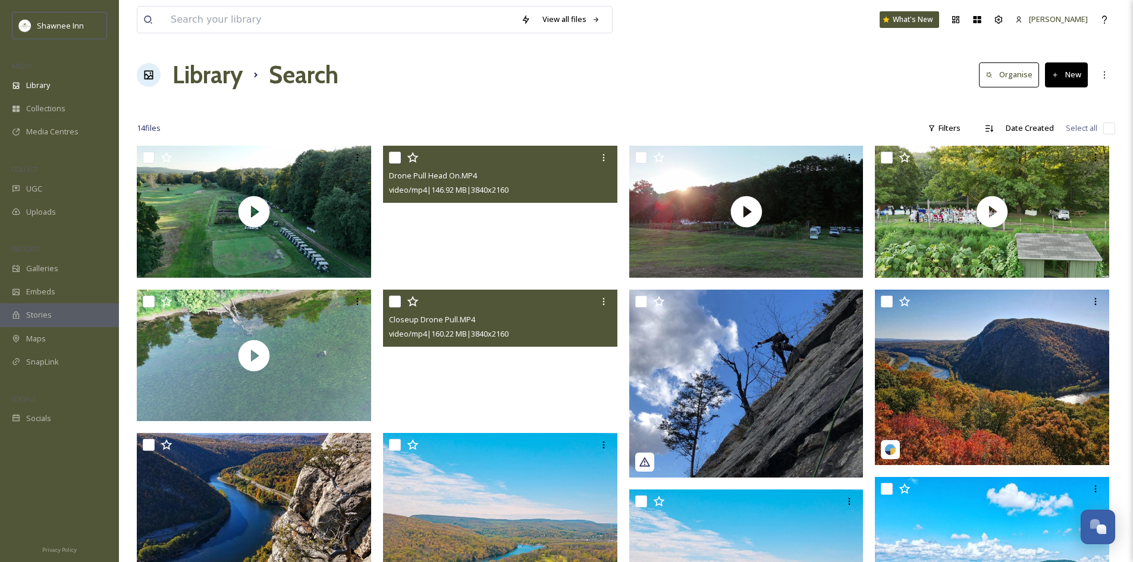
click at [469, 371] on video "Closeup Drone Pull.MP4" at bounding box center [500, 356] width 234 height 132
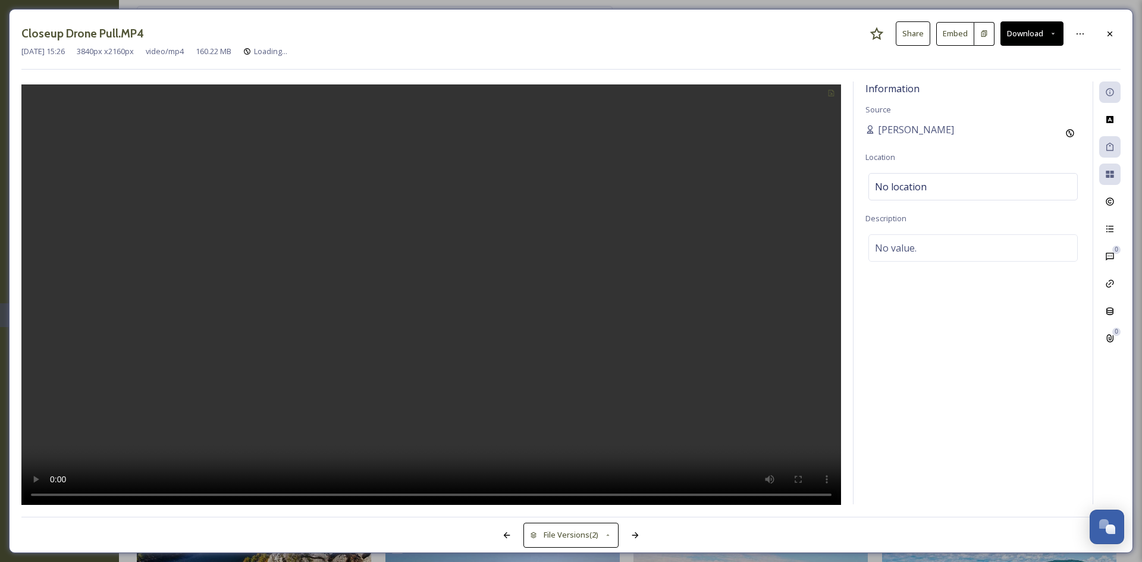
click at [1047, 36] on button "Download" at bounding box center [1031, 33] width 63 height 24
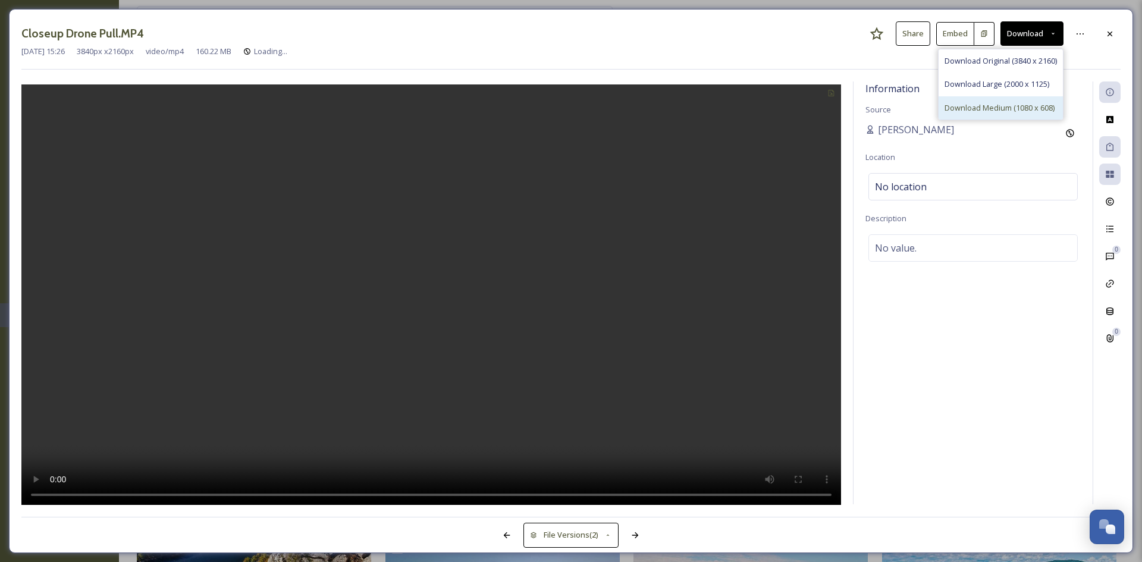
click at [1017, 105] on span "Download Medium (1080 x 608)" at bounding box center [999, 107] width 110 height 11
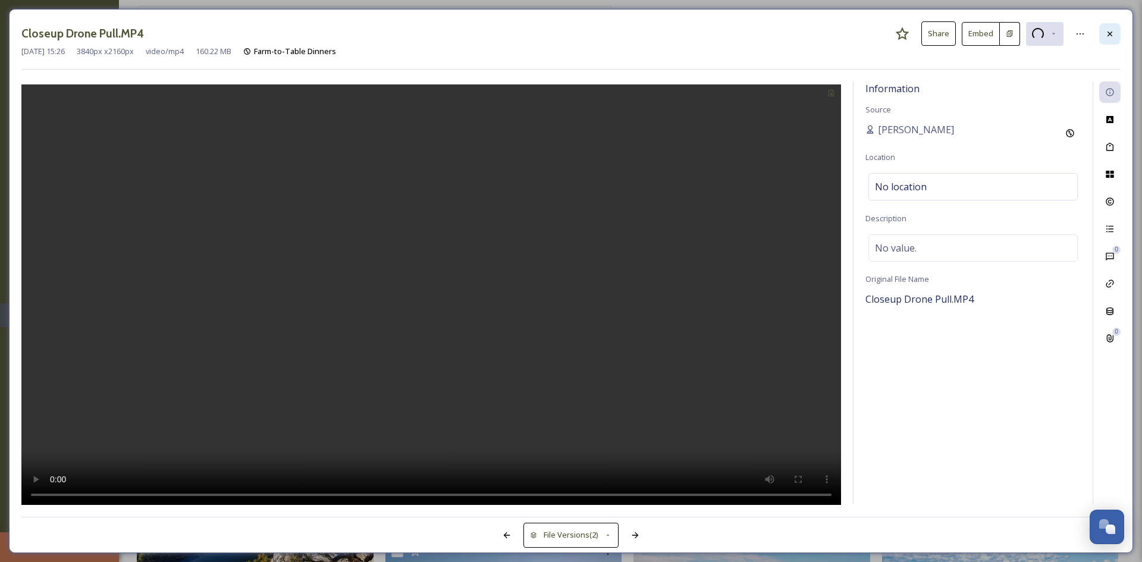
click at [1119, 36] on div at bounding box center [1109, 33] width 21 height 21
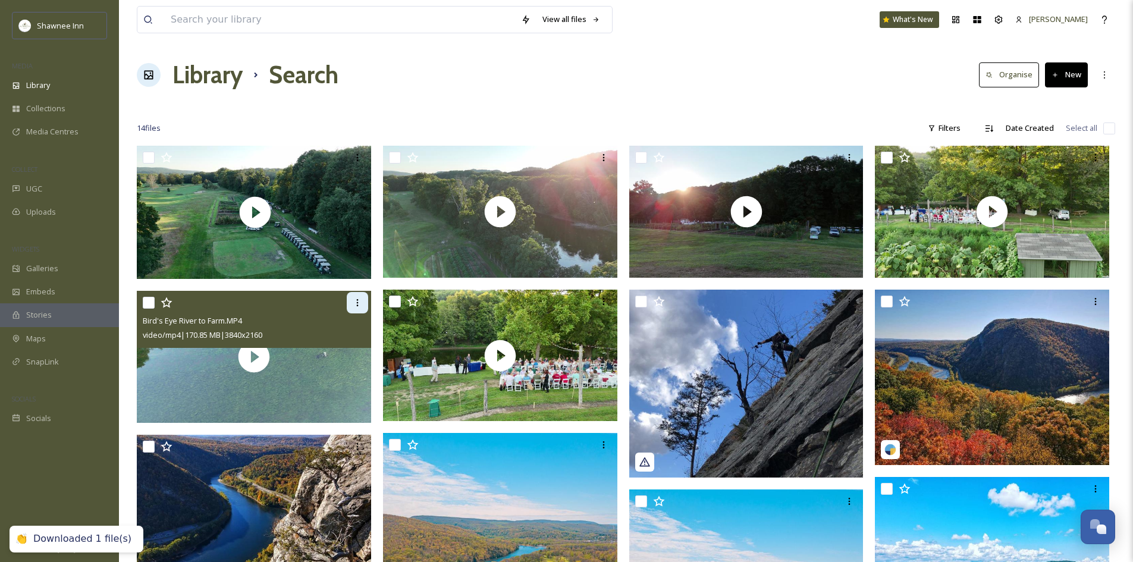
click at [365, 301] on div at bounding box center [357, 302] width 21 height 21
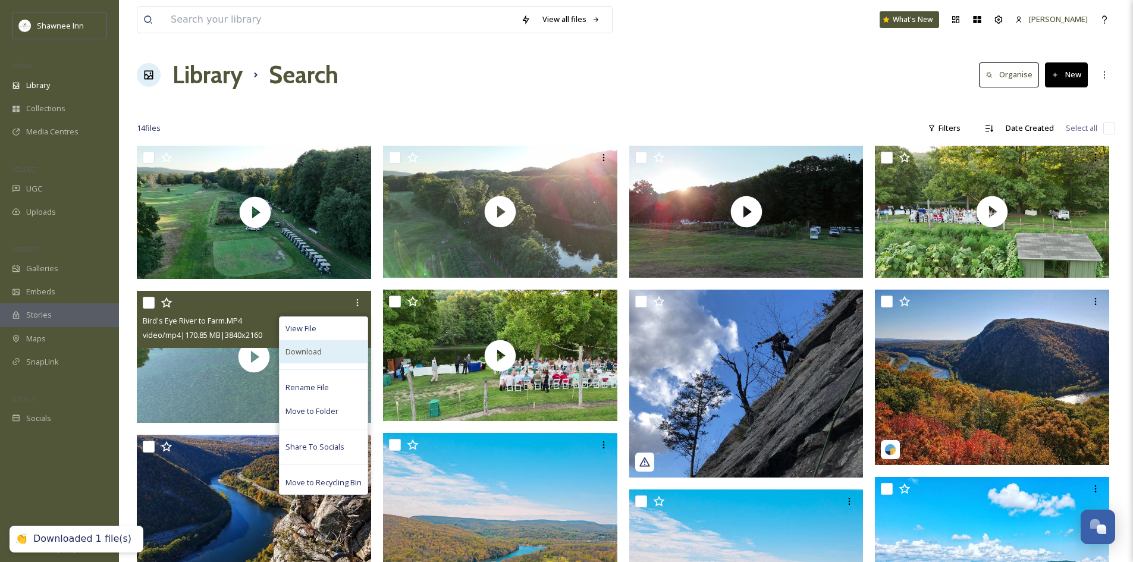
click at [339, 348] on div "Download" at bounding box center [324, 351] width 88 height 23
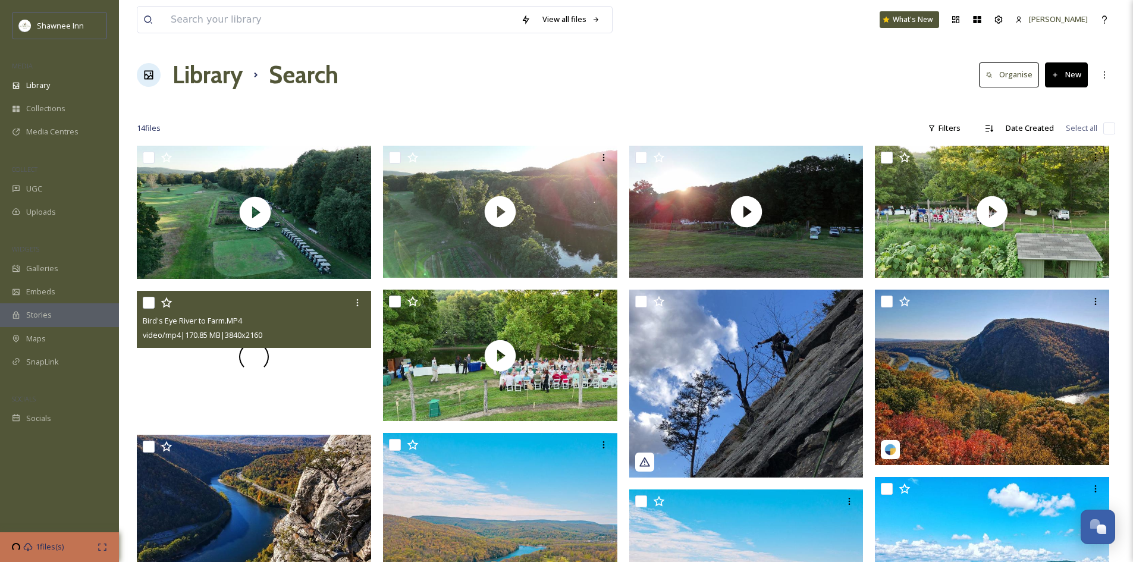
click at [324, 360] on div at bounding box center [254, 357] width 234 height 132
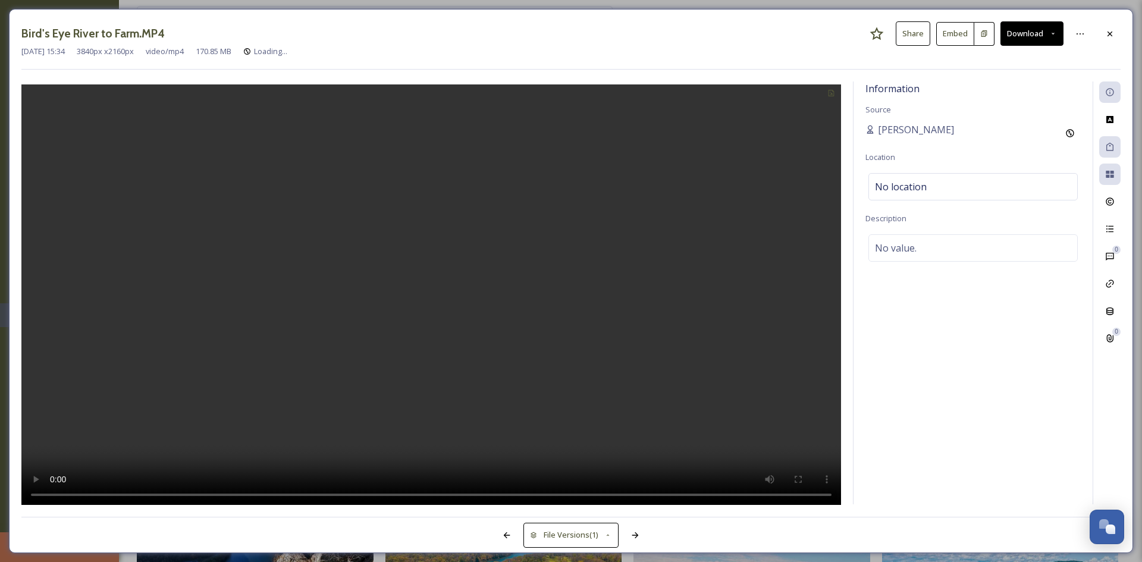
click at [1032, 24] on button "Download" at bounding box center [1031, 33] width 63 height 24
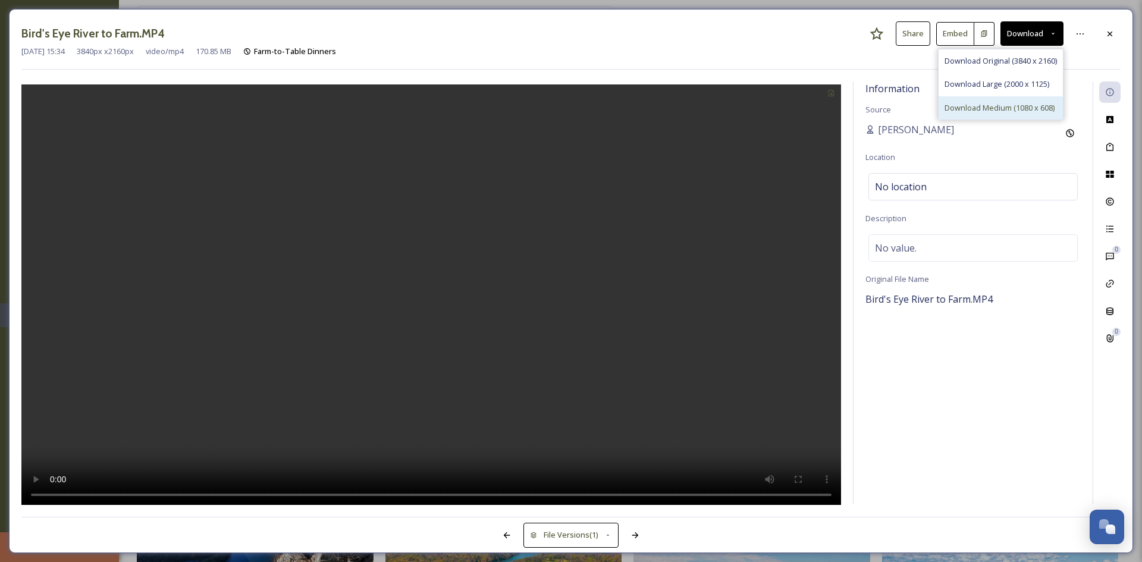
click at [1025, 105] on span "Download Medium (1080 x 608)" at bounding box center [999, 107] width 110 height 11
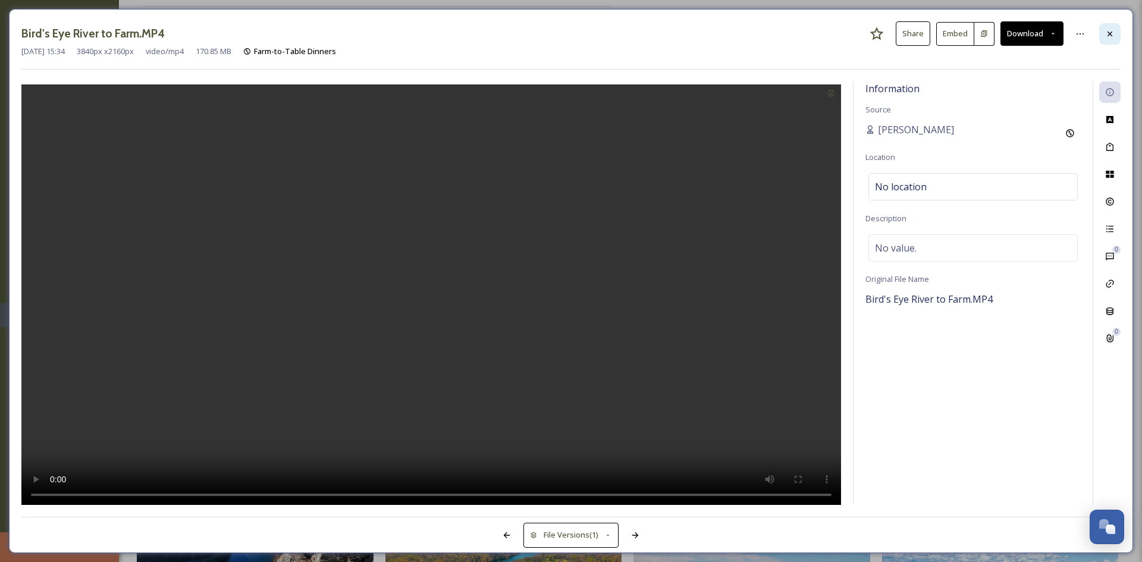
click at [1111, 35] on icon at bounding box center [1109, 33] width 5 height 5
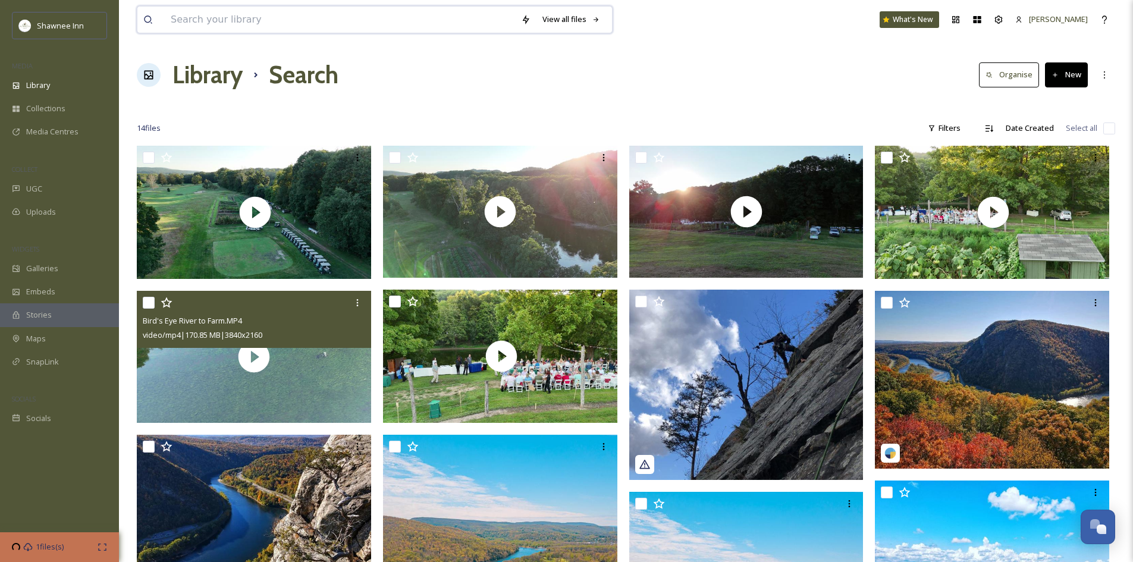
click at [316, 18] on input at bounding box center [340, 20] width 350 height 26
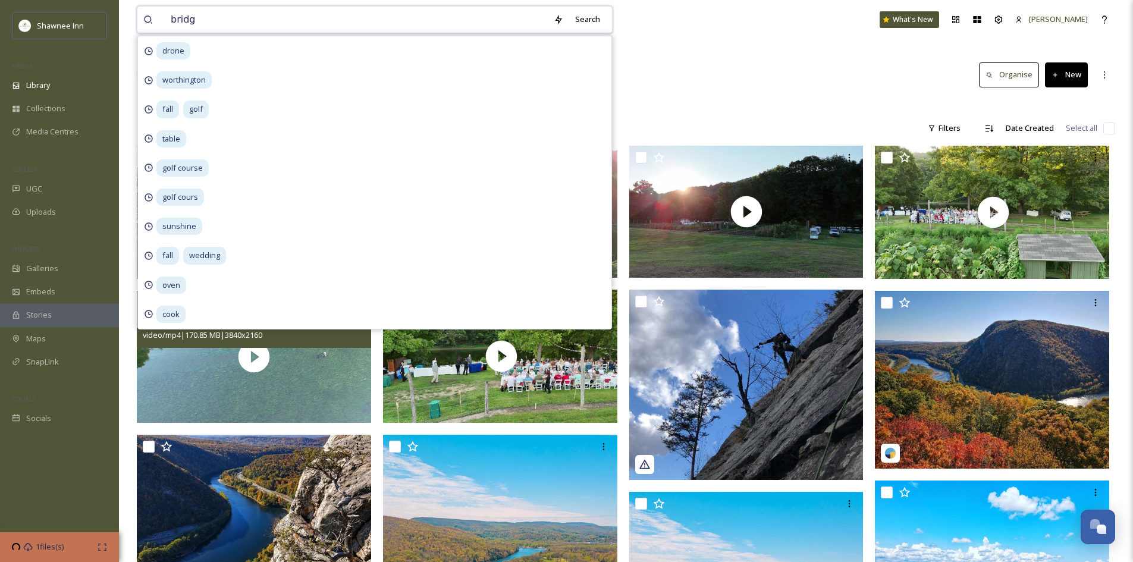
type input "bridge"
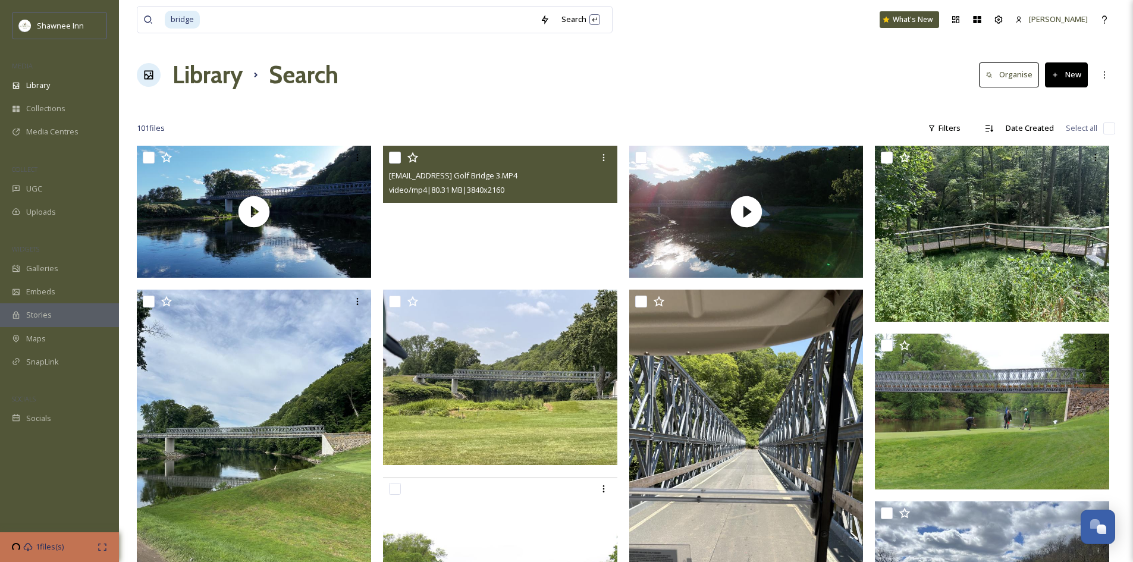
click at [509, 212] on video "ext_1756599677.547689_archibaldmackenzie16@gmail.com-Sunlit Golf Bridge 3.MP4" at bounding box center [500, 212] width 234 height 132
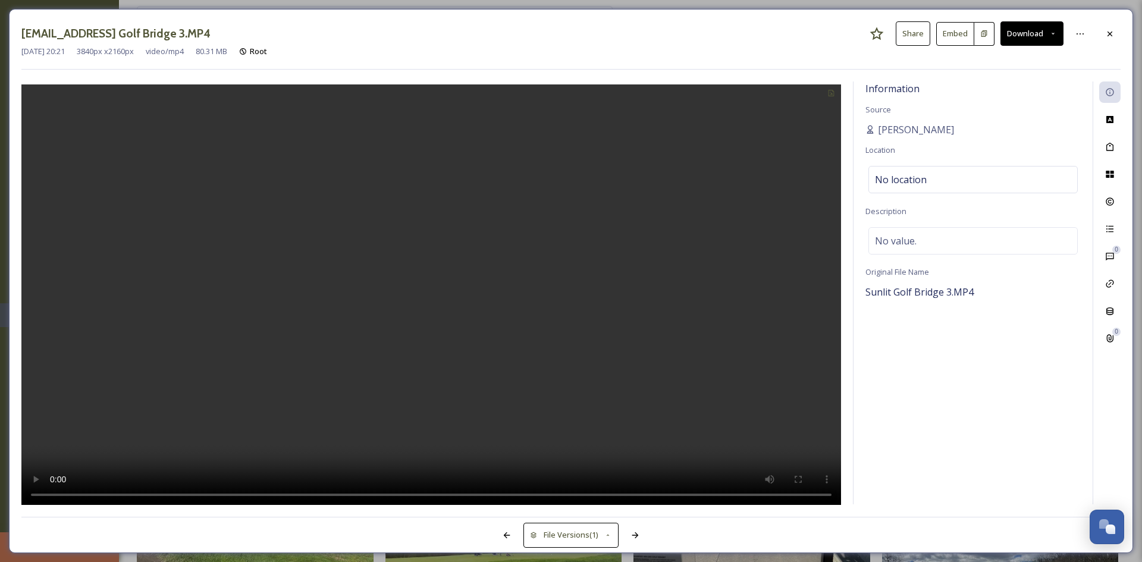
click at [1033, 36] on button "Download" at bounding box center [1031, 33] width 63 height 24
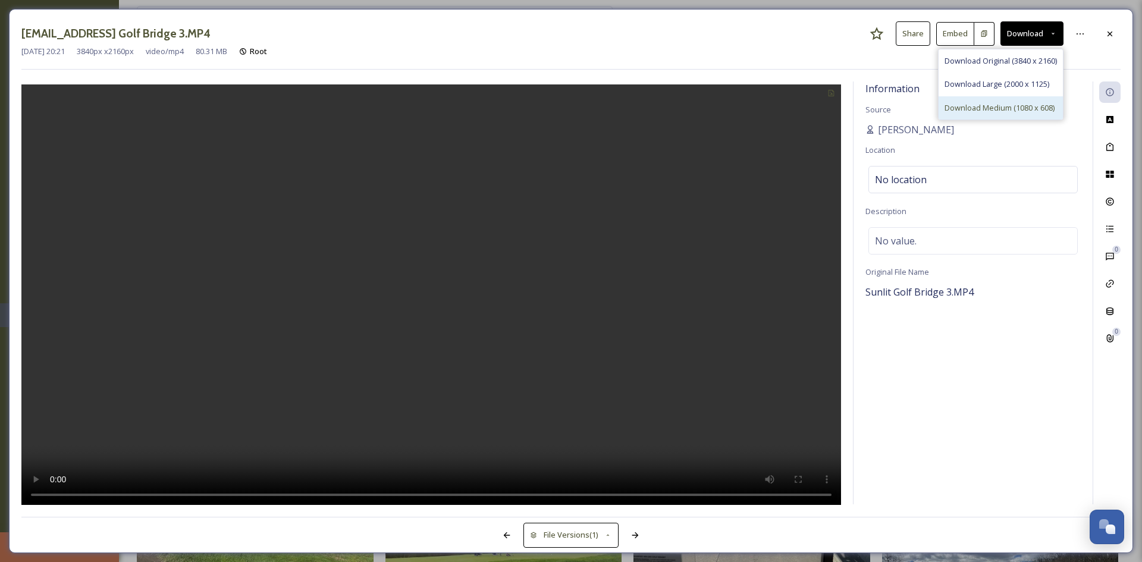
click at [969, 102] on span "Download Medium (1080 x 608)" at bounding box center [999, 107] width 110 height 11
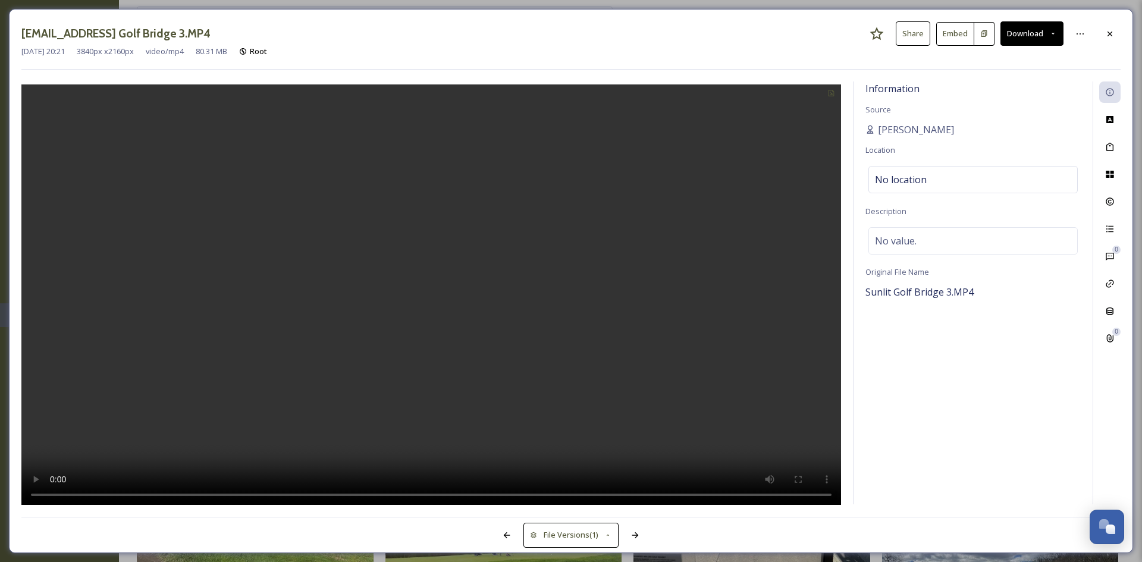
click at [1132, 43] on div "[EMAIL_ADDRESS] Golf Bridge 3.MP4 Share Embed Download [DATE] 20:21 3840 px x 2…" at bounding box center [571, 281] width 1124 height 544
click at [1117, 41] on div at bounding box center [1109, 33] width 21 height 21
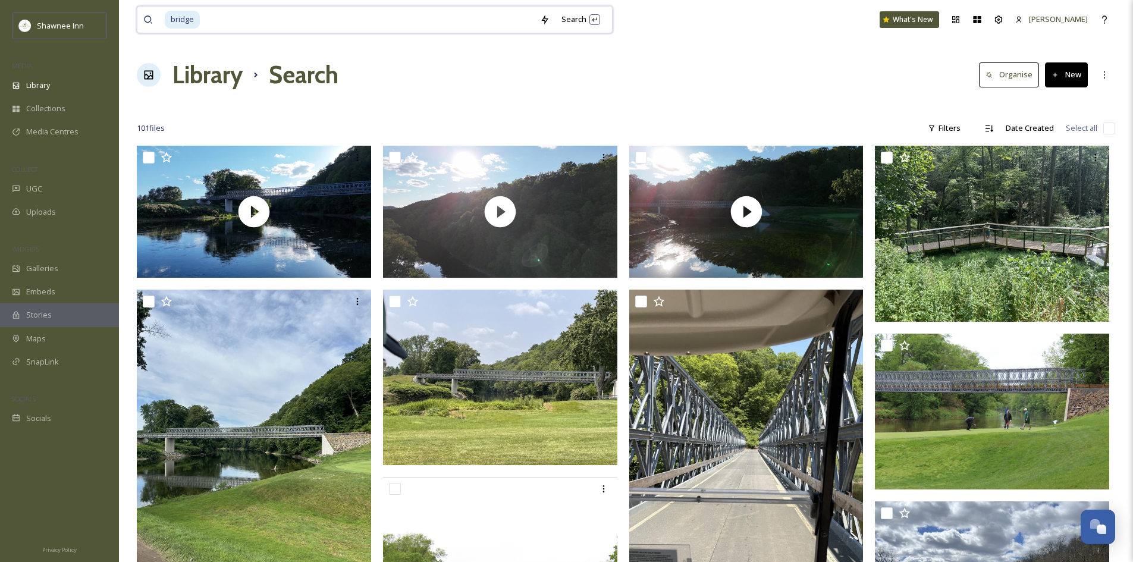
click at [344, 26] on input at bounding box center [367, 20] width 333 height 26
drag, startPoint x: 344, startPoint y: 26, endPoint x: 102, endPoint y: 11, distance: 242.5
type input "b"
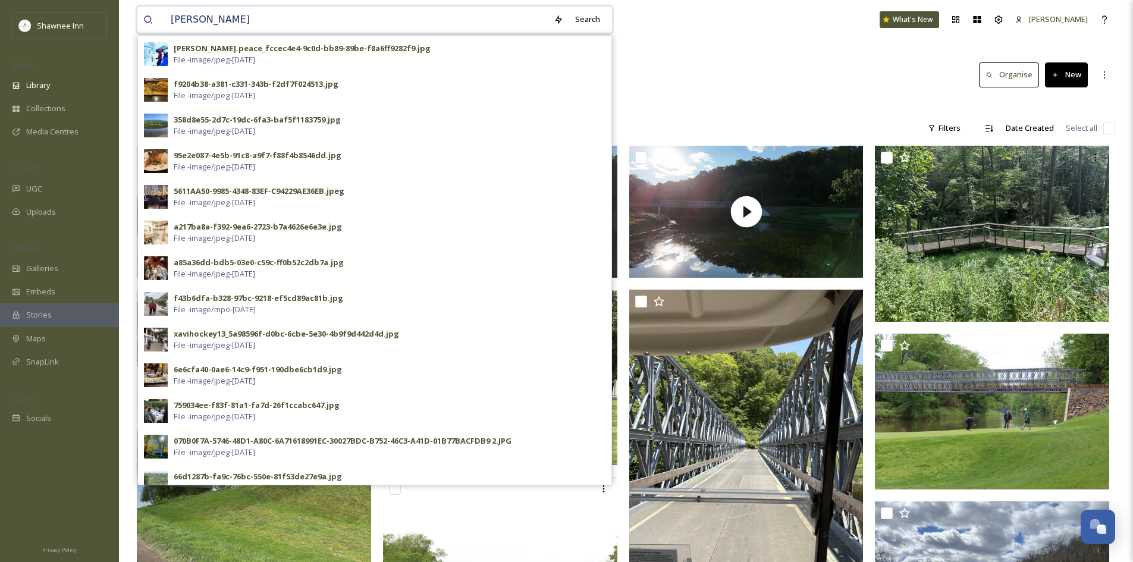
type input "brewery"
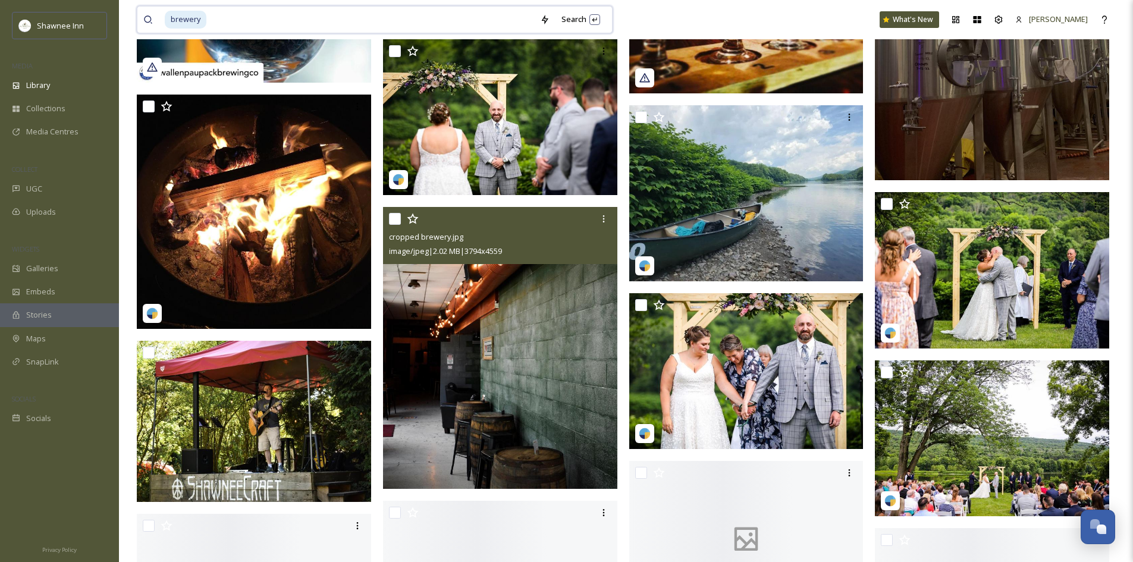
scroll to position [3033, 0]
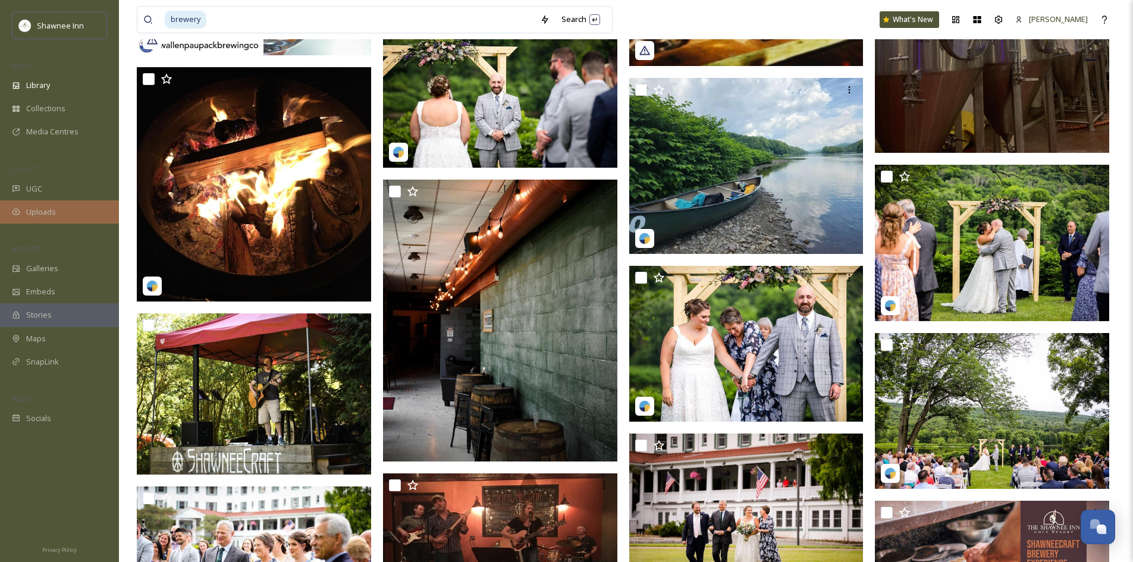
click at [37, 210] on span "Uploads" at bounding box center [41, 211] width 30 height 11
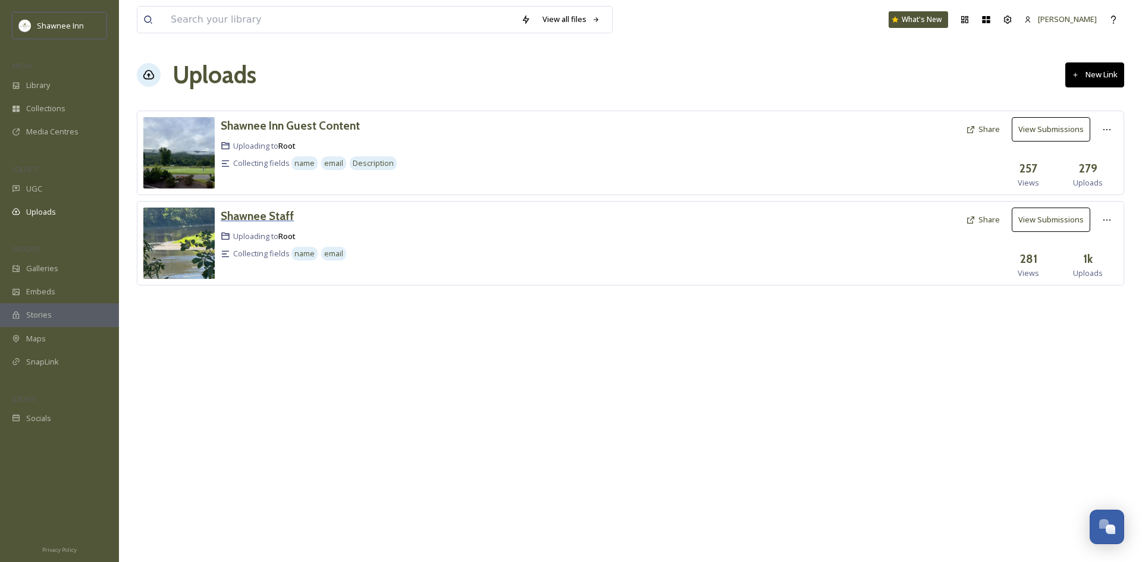
click at [263, 213] on h3 "Shawnee Staff" at bounding box center [257, 216] width 73 height 14
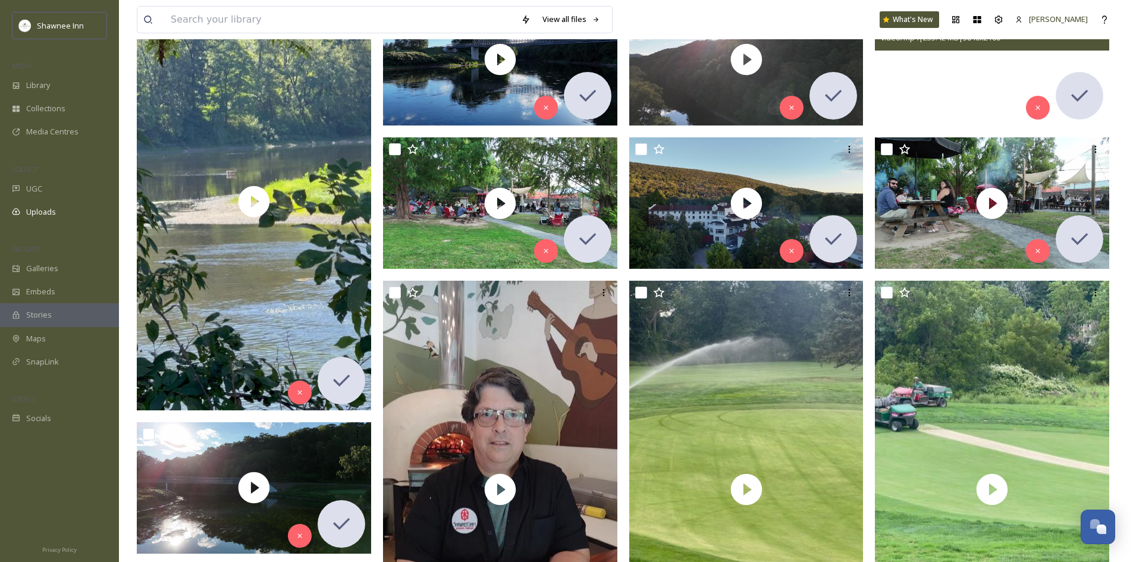
scroll to position [178, 0]
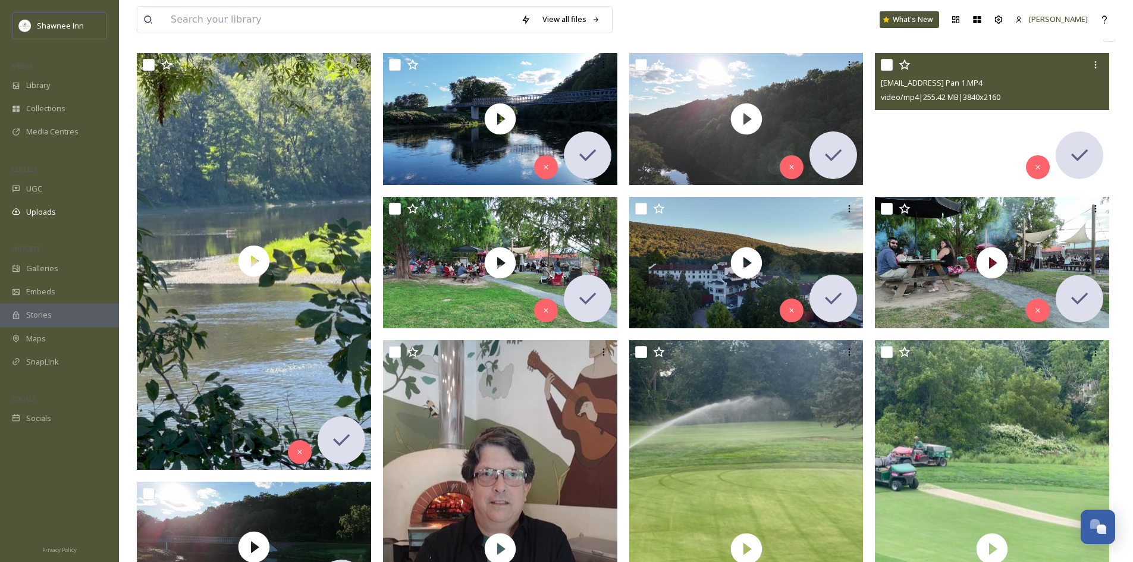
click at [984, 123] on video "ext_1756599667.900705_archibaldmackenzie16@gmail.com-Long Pan 1.MP4" at bounding box center [992, 119] width 234 height 132
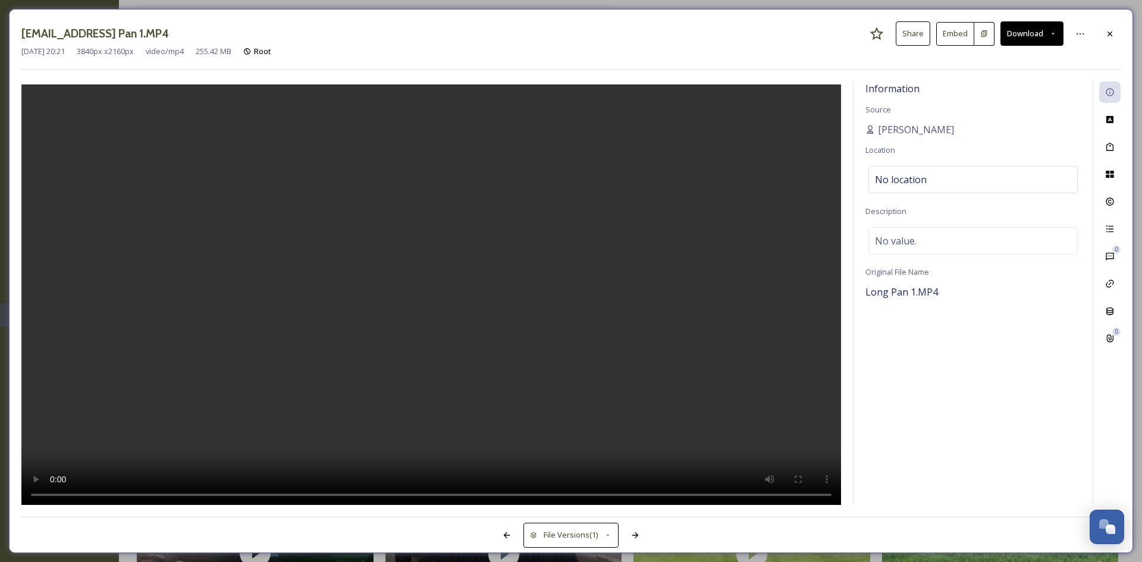
click at [1029, 39] on button "Download" at bounding box center [1031, 33] width 63 height 24
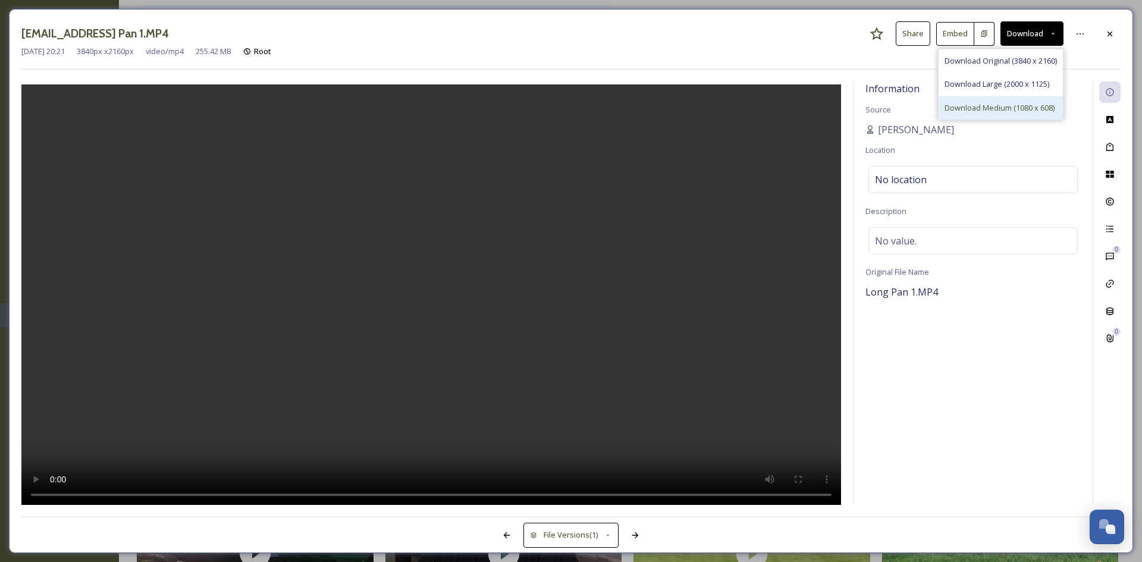
click at [985, 116] on div "Download Medium (1080 x 608)" at bounding box center [1000, 107] width 124 height 23
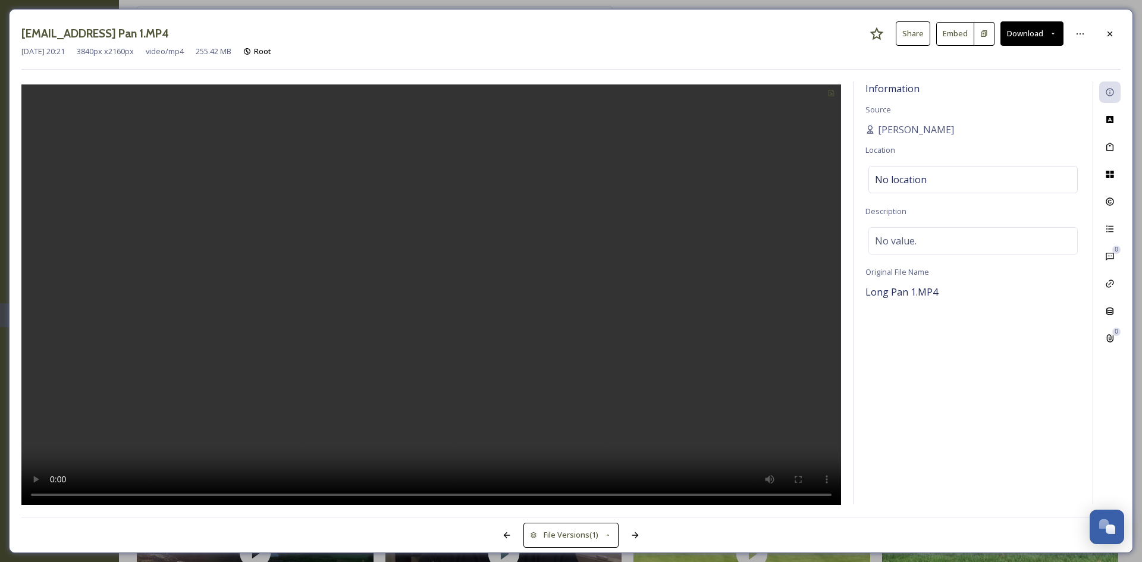
click at [1112, 49] on div "[DATE] 20:21 3840 px x 2160 px video/mp4 255.42 MB Root" at bounding box center [570, 51] width 1099 height 11
click at [1115, 43] on div at bounding box center [1109, 33] width 21 height 21
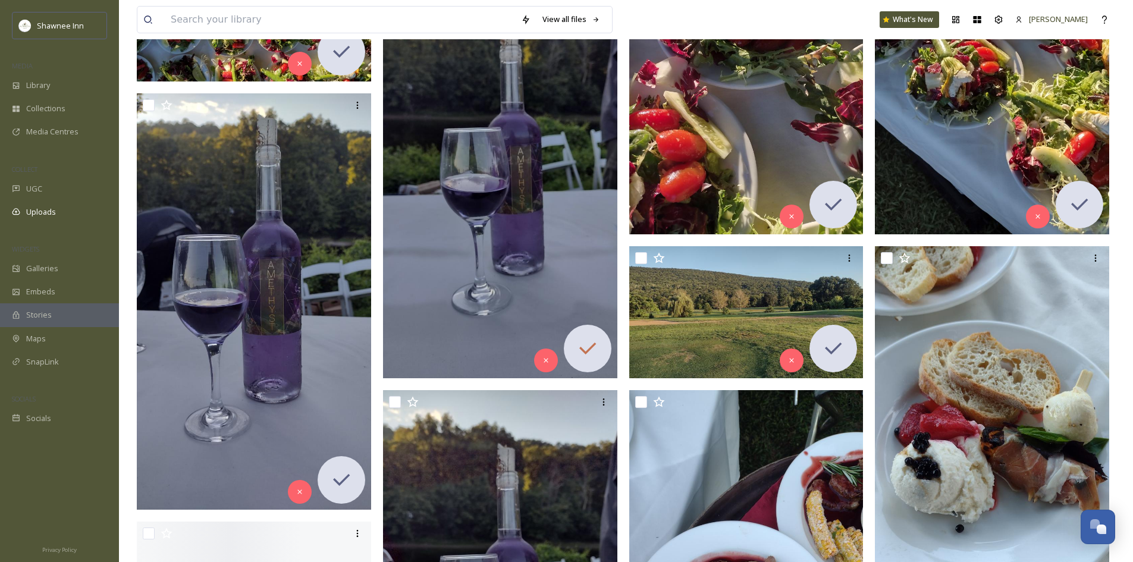
scroll to position [2438, 0]
